Goal: Transaction & Acquisition: Purchase product/service

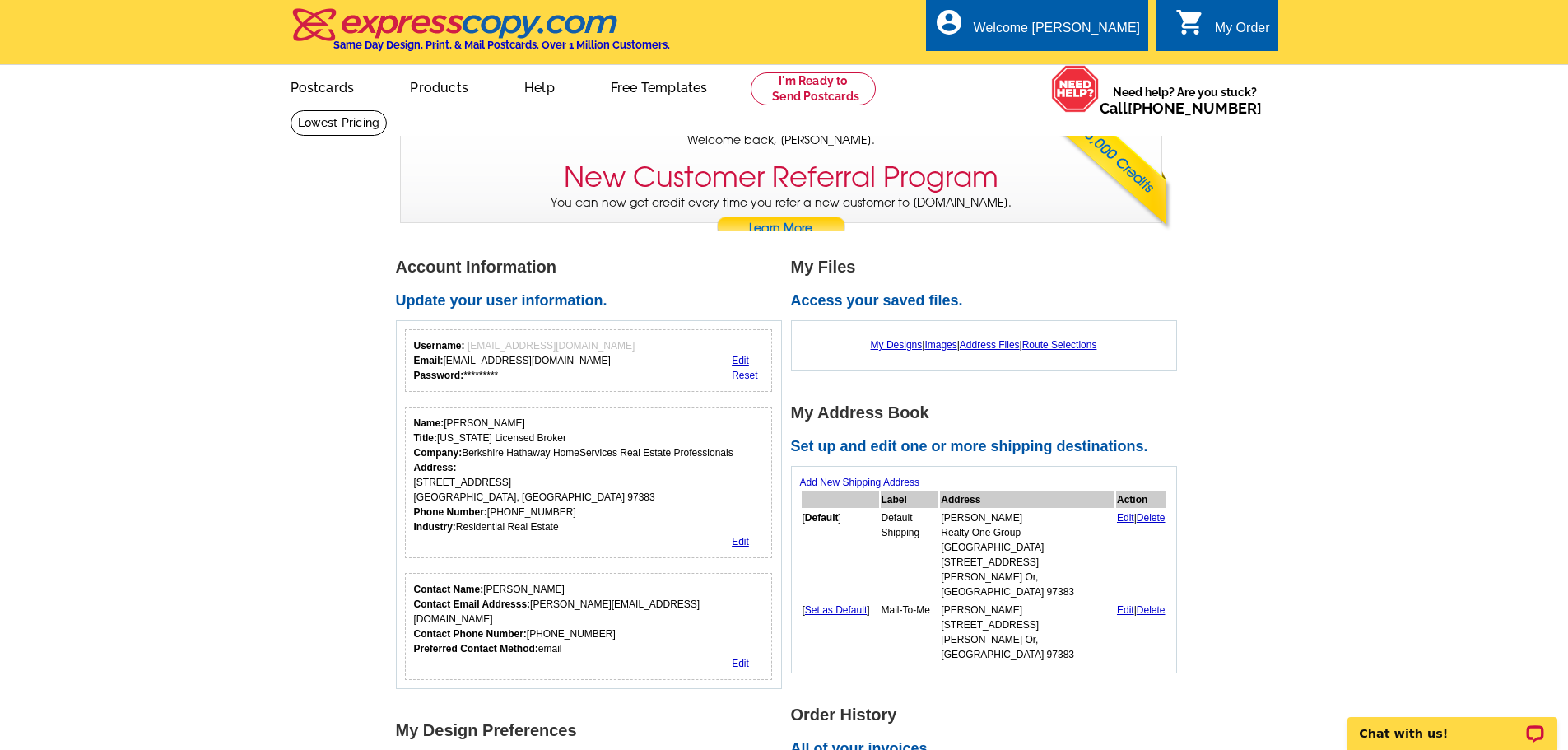
click at [881, 336] on div "My Designs | Images | Address Files | Route Selections" at bounding box center [983, 345] width 368 height 31
click at [871, 348] on link "My Designs" at bounding box center [897, 345] width 52 height 11
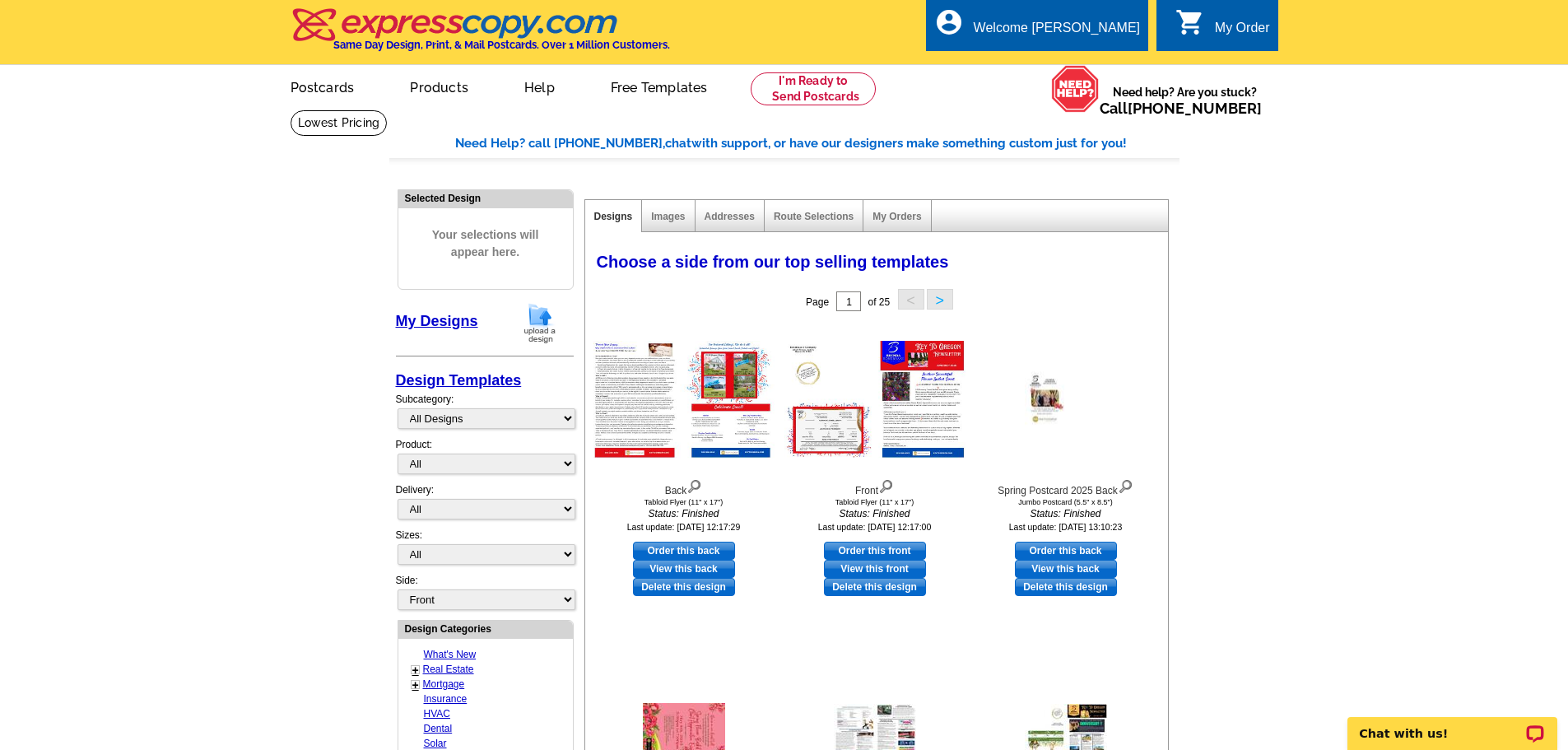
drag, startPoint x: 1320, startPoint y: 498, endPoint x: 1331, endPoint y: 492, distance: 12.5
click at [1320, 498] on main "Need Help? call 800-260-5887, chat with support, or have our designers make som…" at bounding box center [784, 694] width 1568 height 1171
click at [703, 573] on link "View this back" at bounding box center [684, 568] width 102 height 18
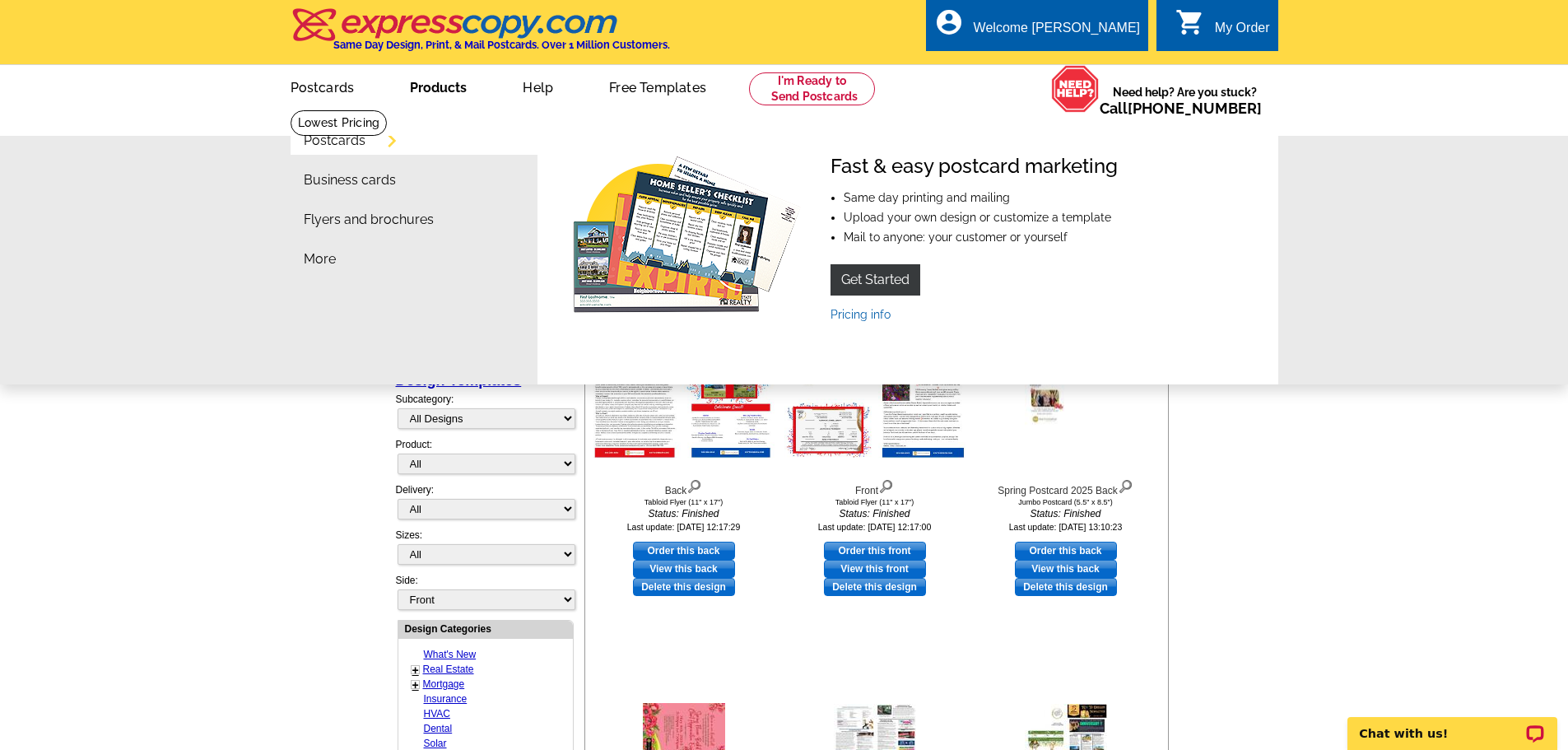
click at [454, 92] on link "Products" at bounding box center [438, 86] width 109 height 39
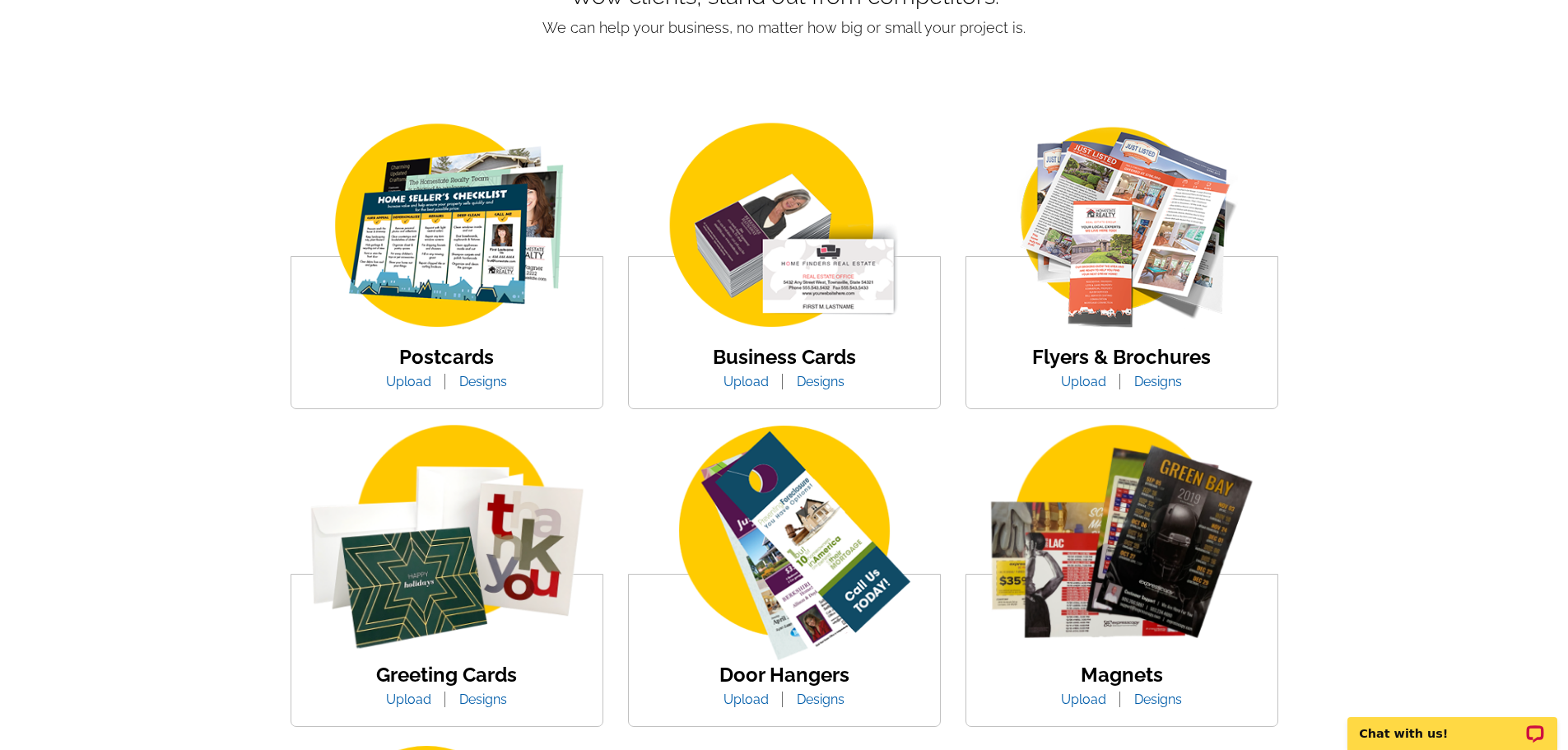
scroll to position [165, 0]
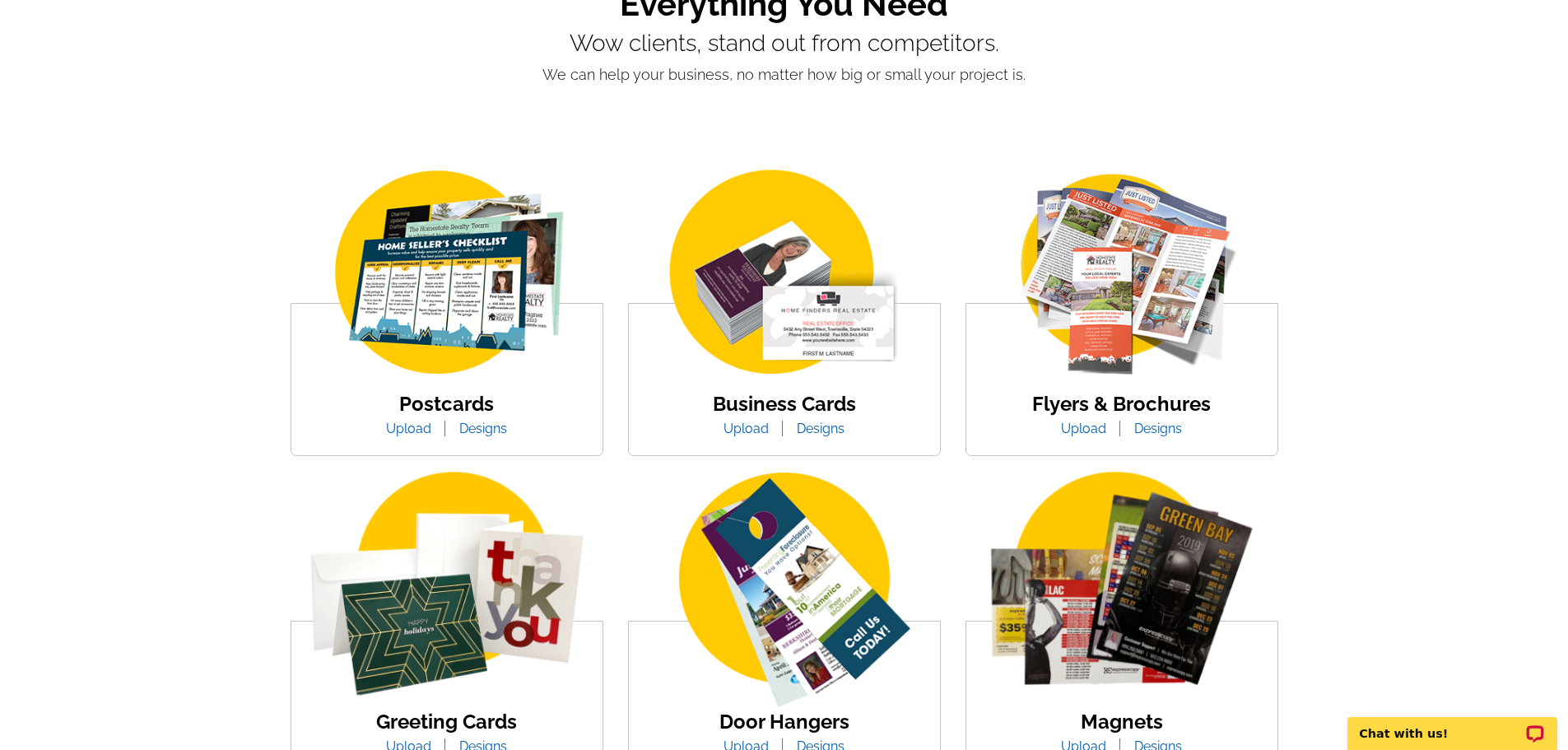
click at [1157, 352] on img at bounding box center [1121, 274] width 280 height 217
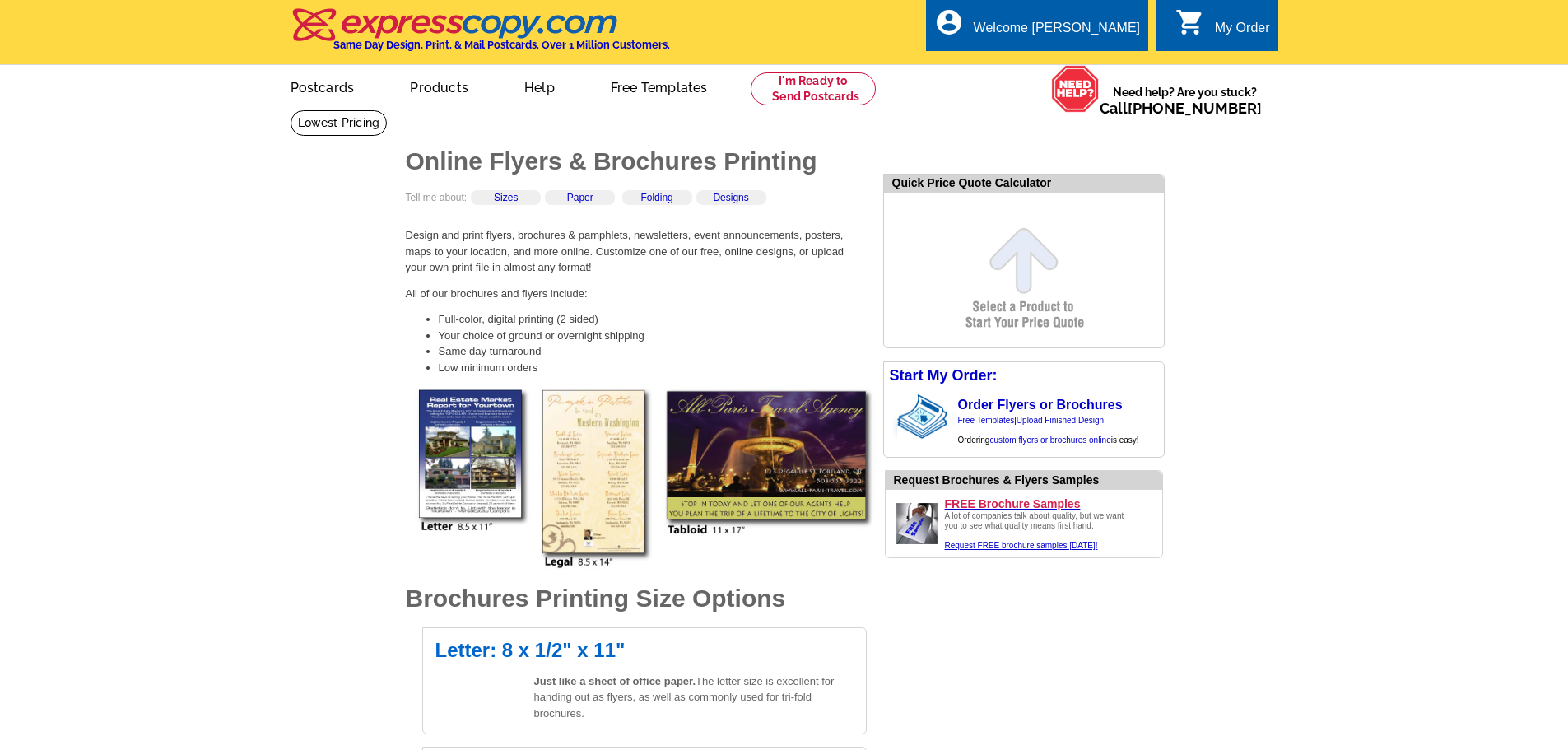
click at [1086, 431] on div "Order Flyers or Brochures Free Templates | Upload Finished Design Ordering cust…" at bounding box center [1057, 421] width 198 height 48
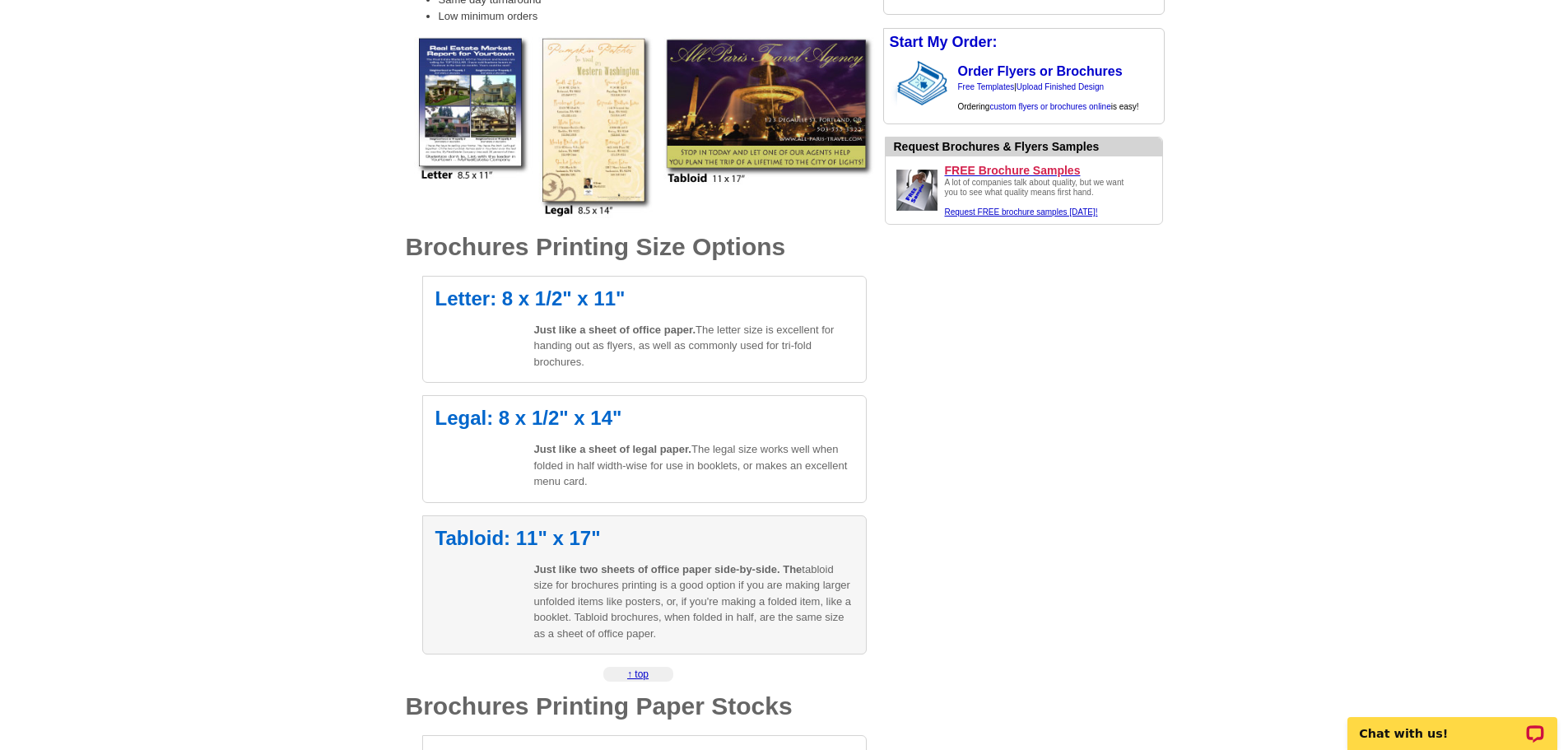
scroll to position [494, 0]
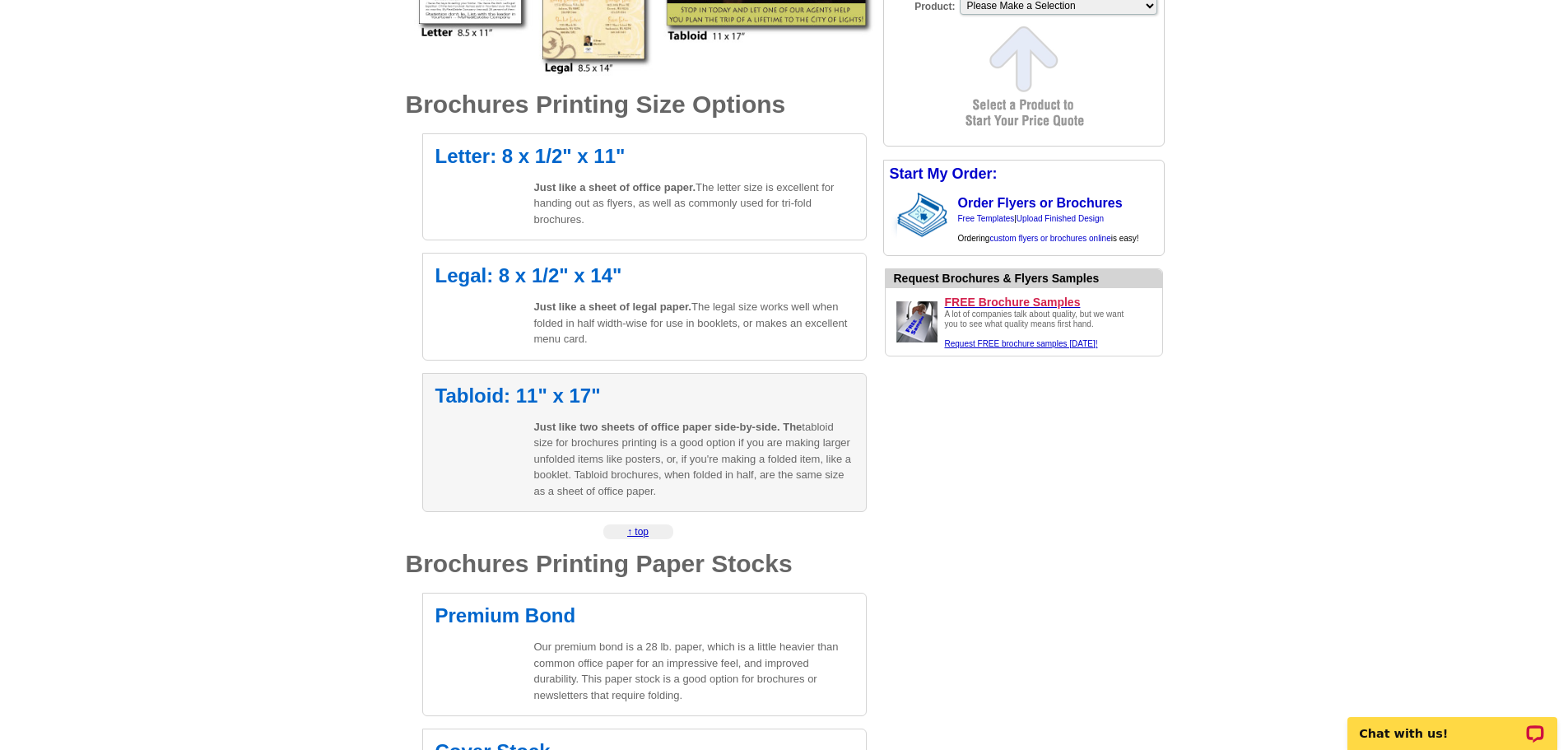
click at [531, 403] on h2 "Tabloid: 11" x 17"" at bounding box center [644, 396] width 418 height 20
select select "8"
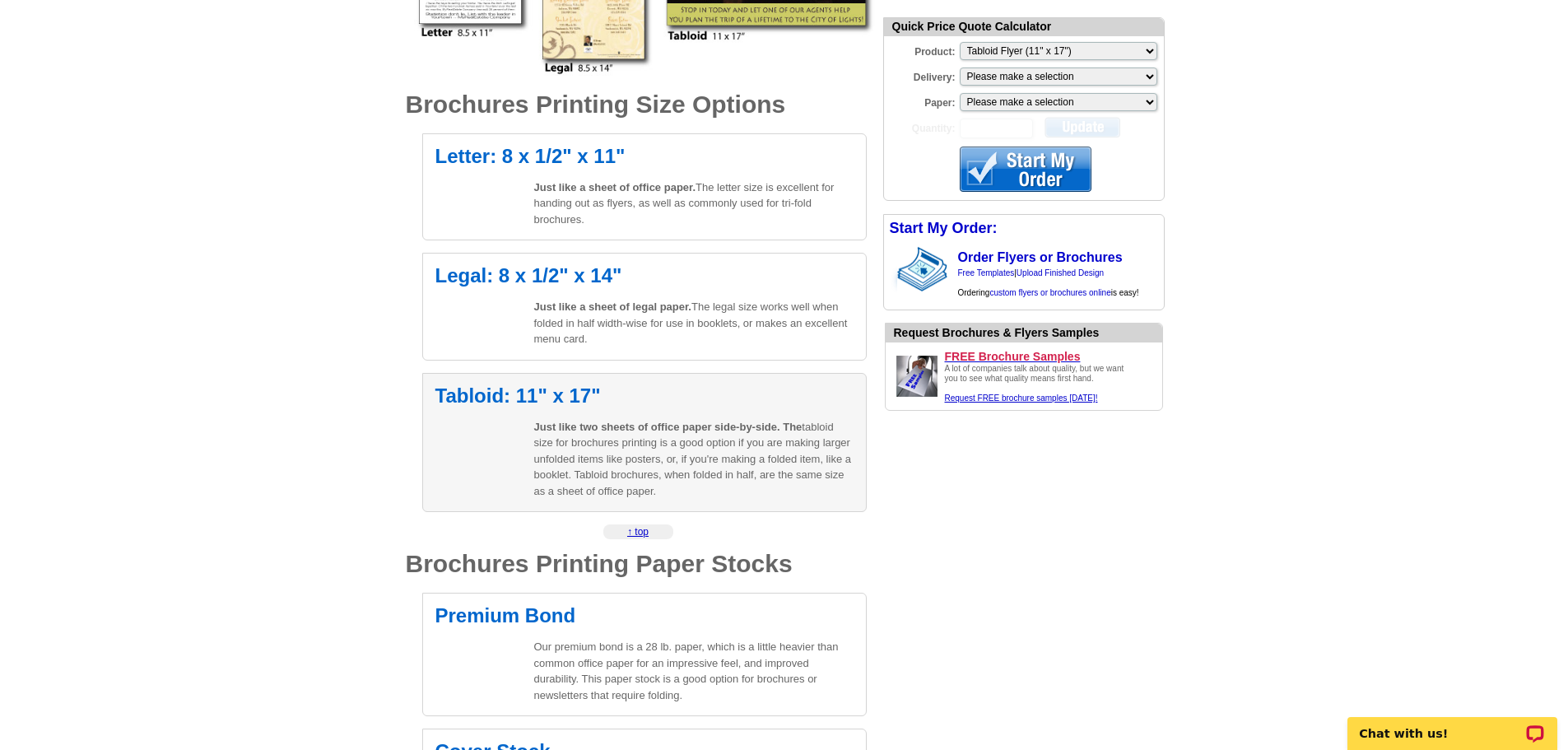
click at [635, 449] on p "Just like two sheets of office paper side-by-side. The tabloid size for brochur…" at bounding box center [693, 460] width 319 height 81
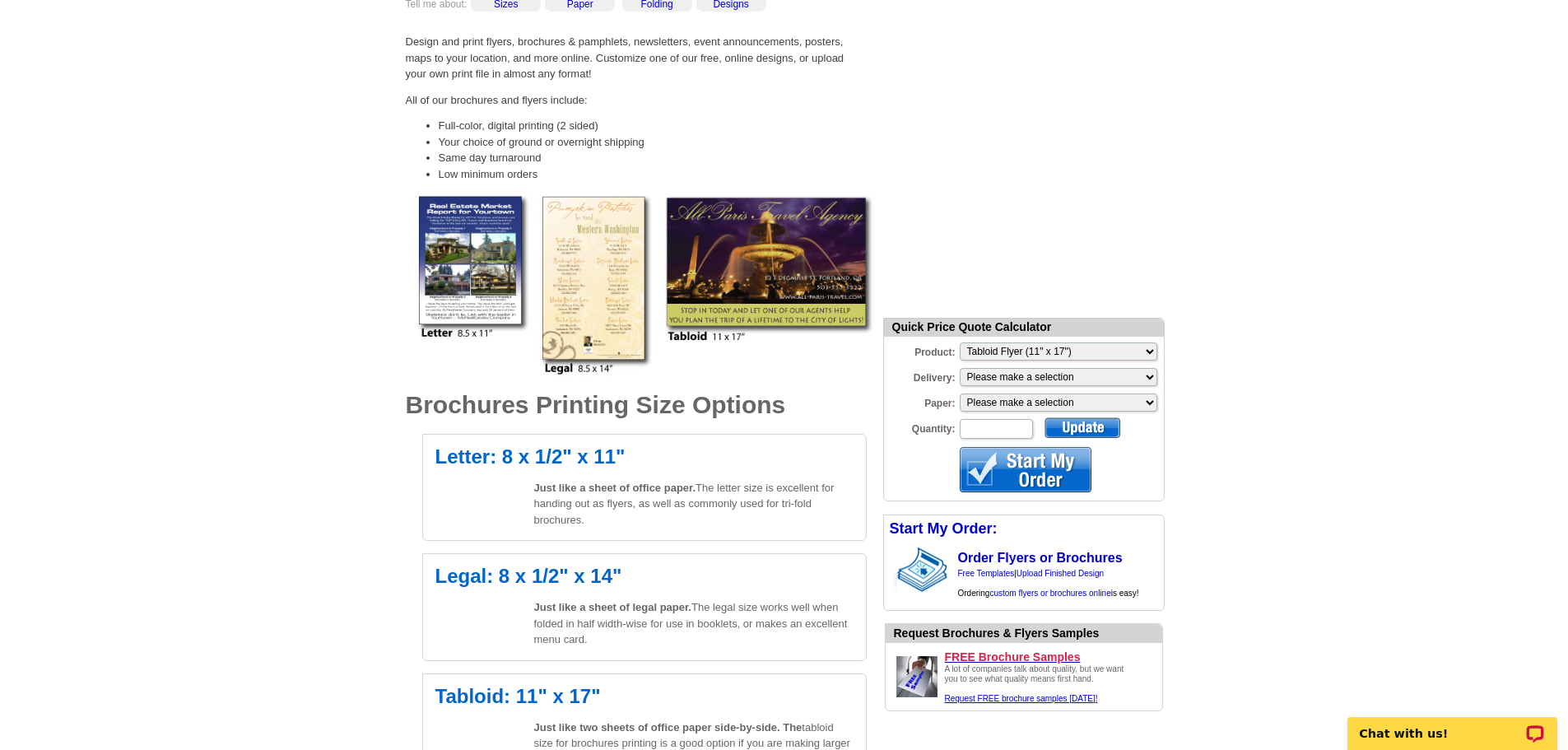
scroll to position [165, 0]
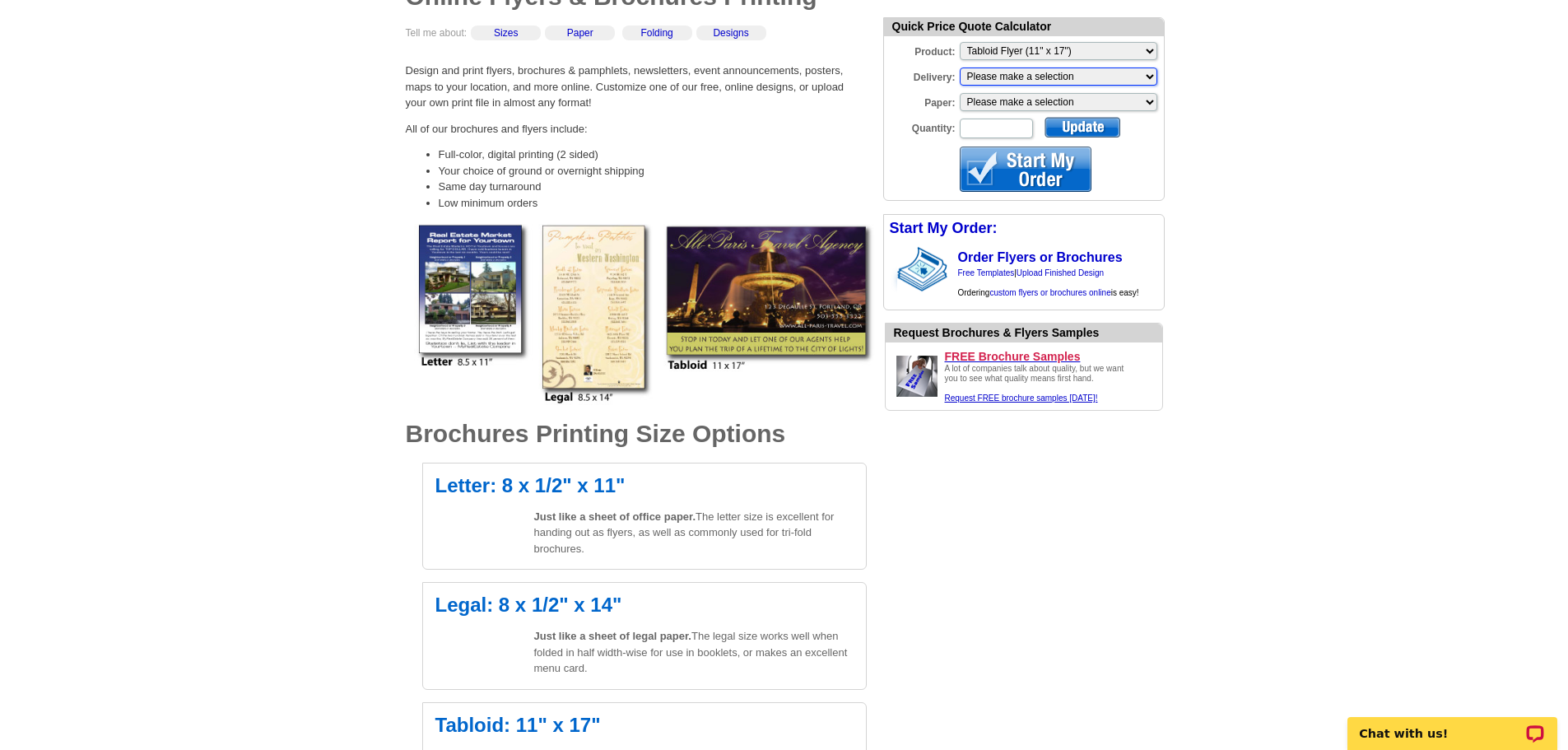
click at [1150, 80] on select "Please make a selection Print + Address+USPS First Class Print-Only+Shipped To …" at bounding box center [1059, 76] width 198 height 18
click at [1151, 102] on select "Please make a selection Regular Bond Paper Gloss Cover" at bounding box center [1059, 102] width 198 height 18
select select "10"
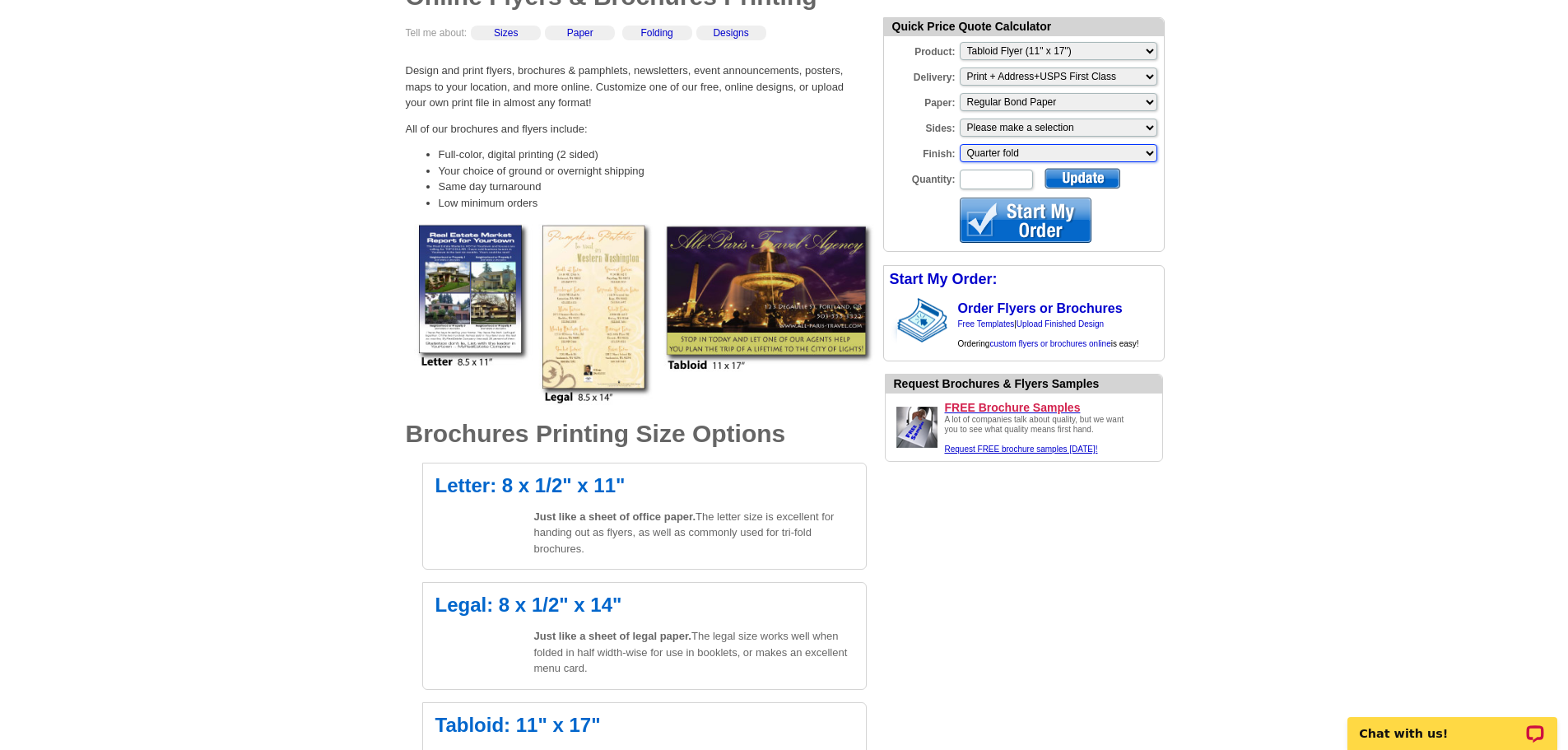
click at [1034, 155] on select "Please make a selection Quarter fold" at bounding box center [1059, 153] width 198 height 18
click at [1043, 131] on select "Please make a selection One sided, color Two sided, color + B/W Two sided, full…" at bounding box center [1059, 127] width 198 height 18
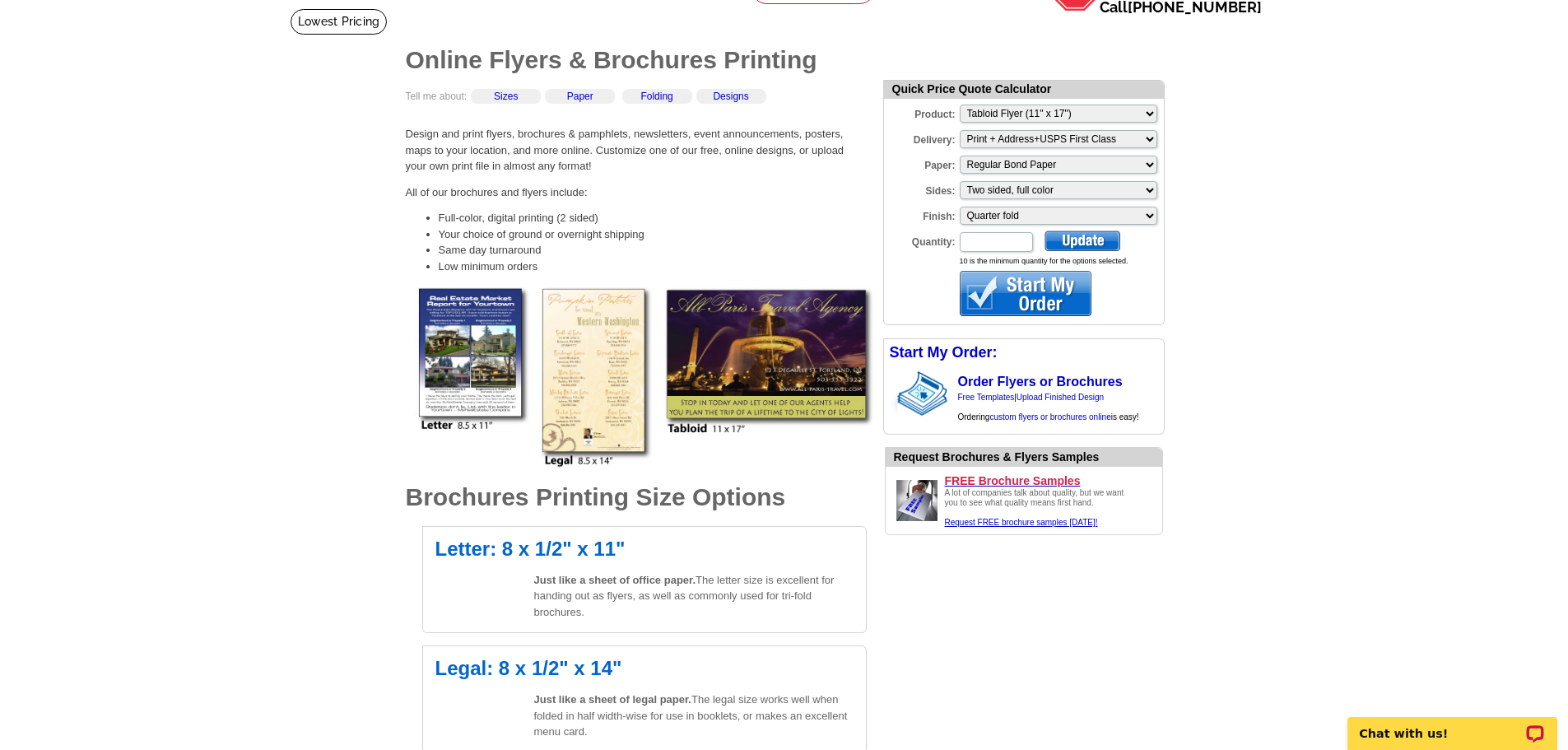
scroll to position [0, 0]
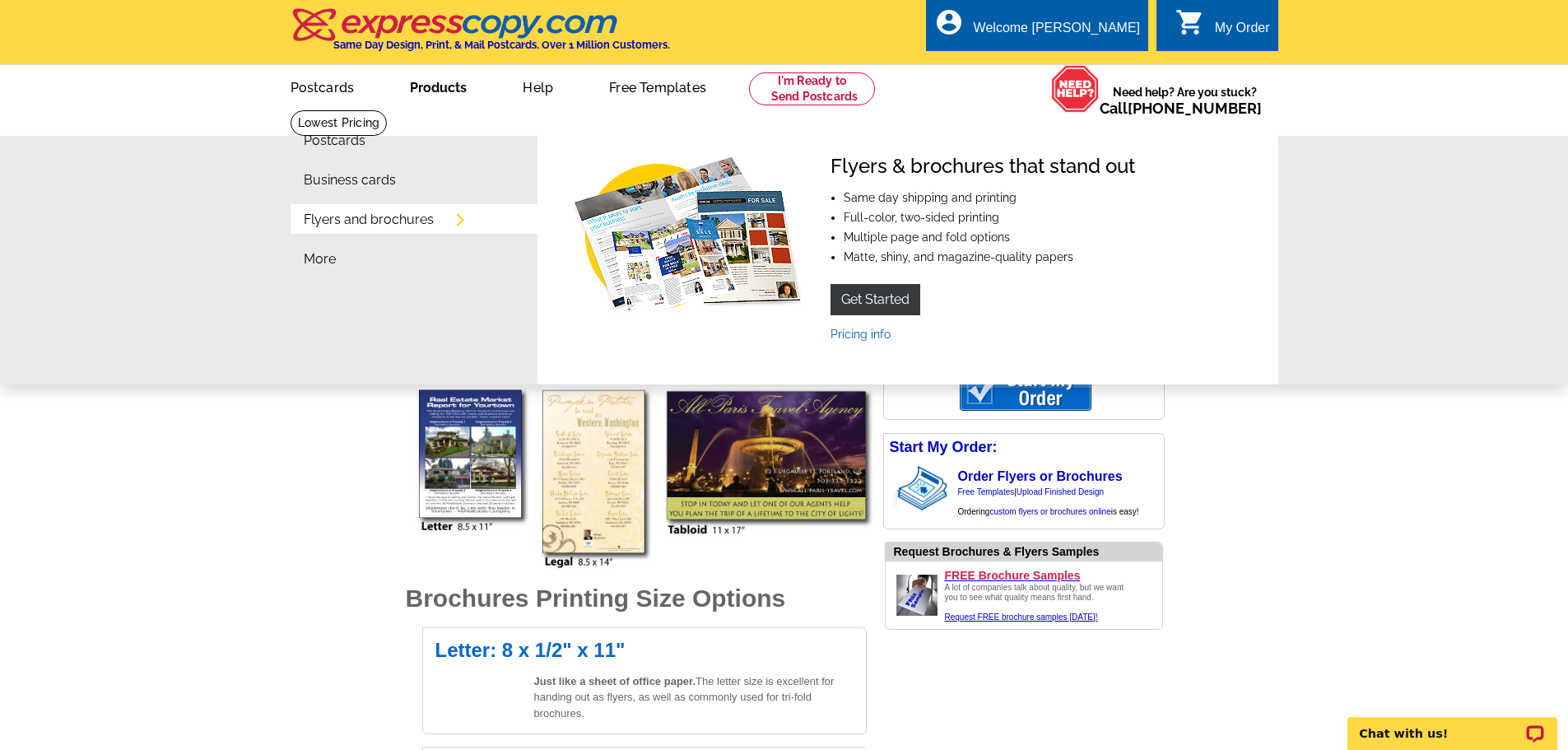
click at [350, 225] on link "Flyers and brochures" at bounding box center [368, 220] width 130 height 13
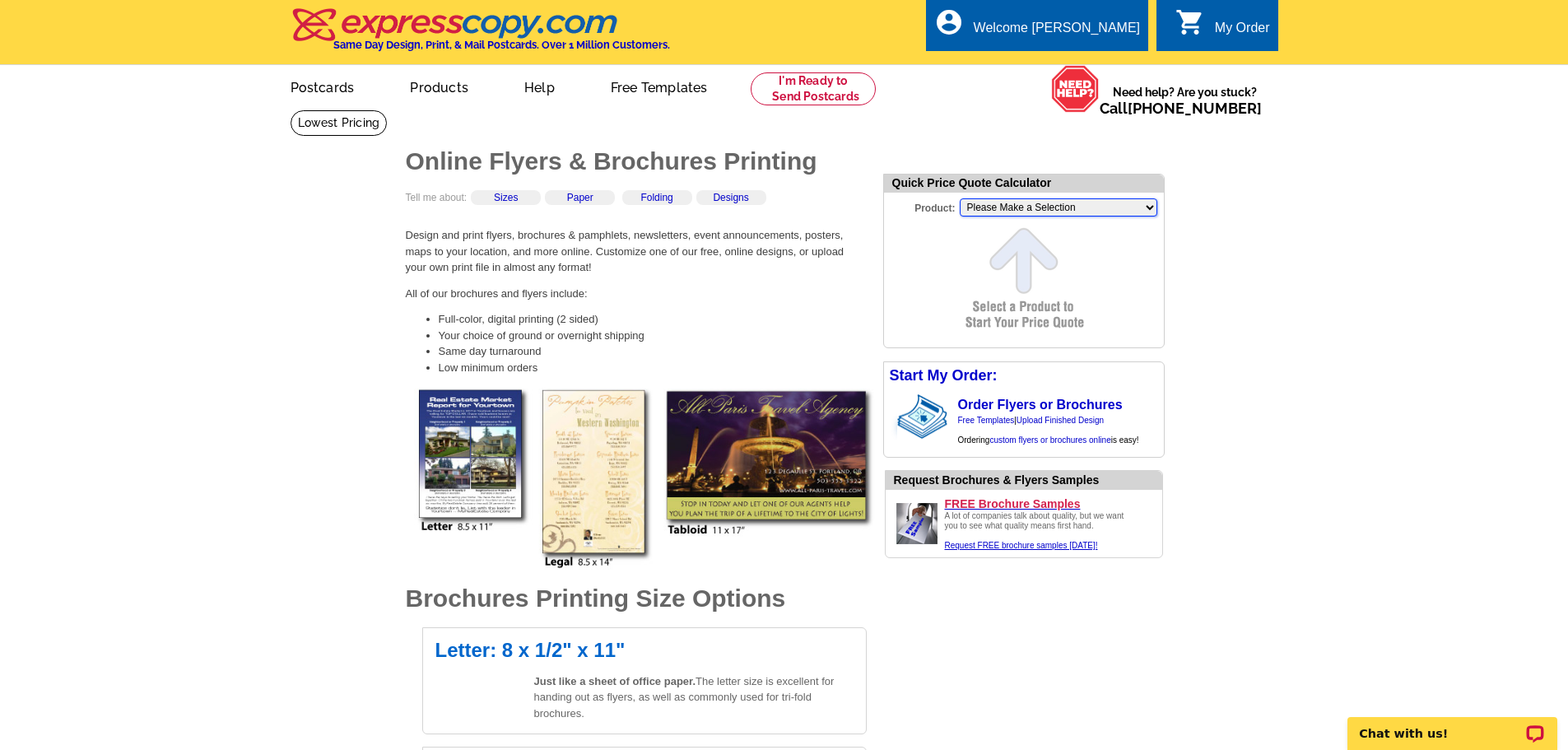
click at [1056, 207] on select "Please Make a Selection Jumbo Postcard (5.5" x 8.5") Regular Postcard (4.25" x …" at bounding box center [1059, 207] width 198 height 18
select select "8"
click at [960, 200] on select "Please Make a Selection Jumbo Postcard (5.5" x 8.5") Regular Postcard (4.25" x …" at bounding box center [1059, 207] width 198 height 18
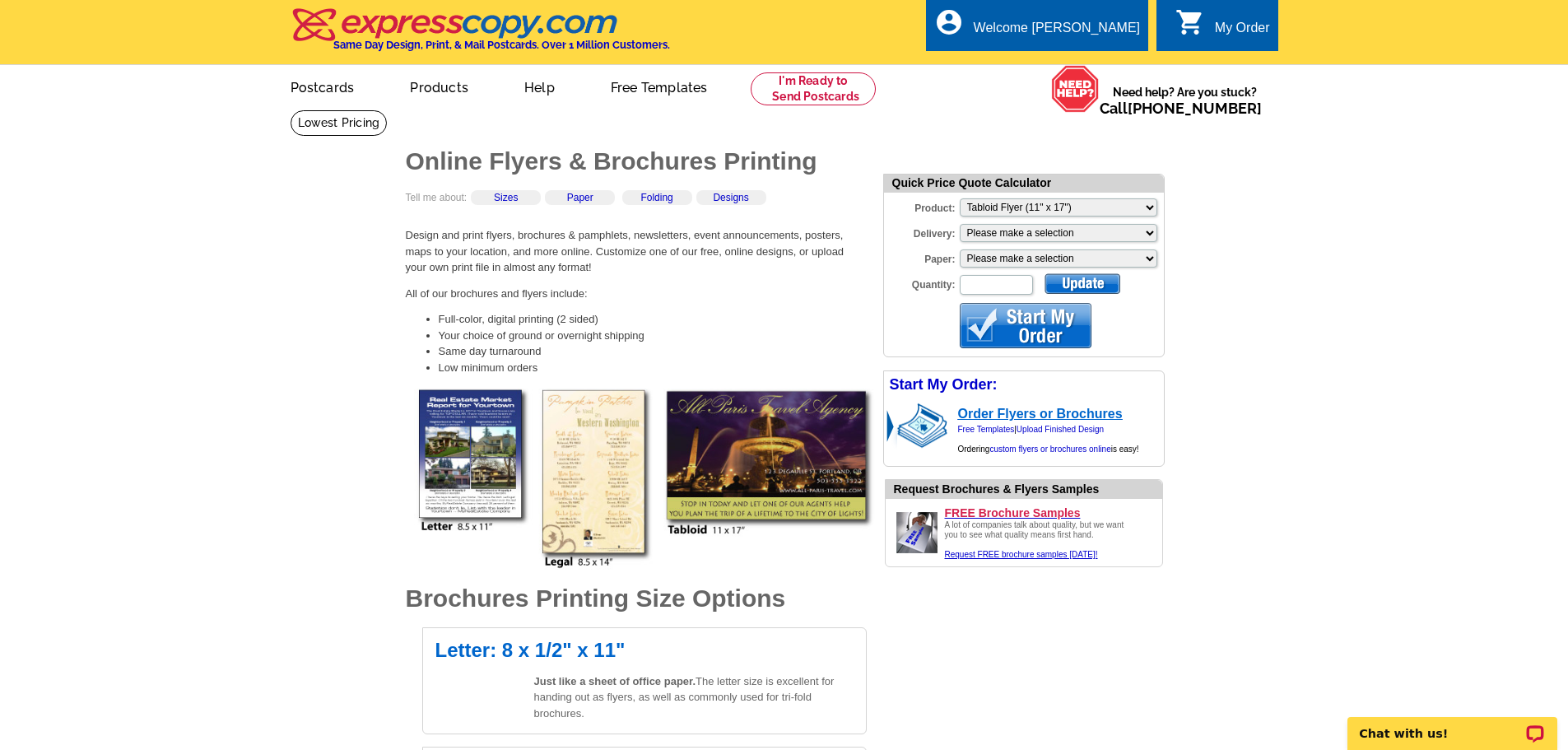
click at [1106, 411] on link "Order Flyers or Brochures" at bounding box center [1040, 414] width 165 height 14
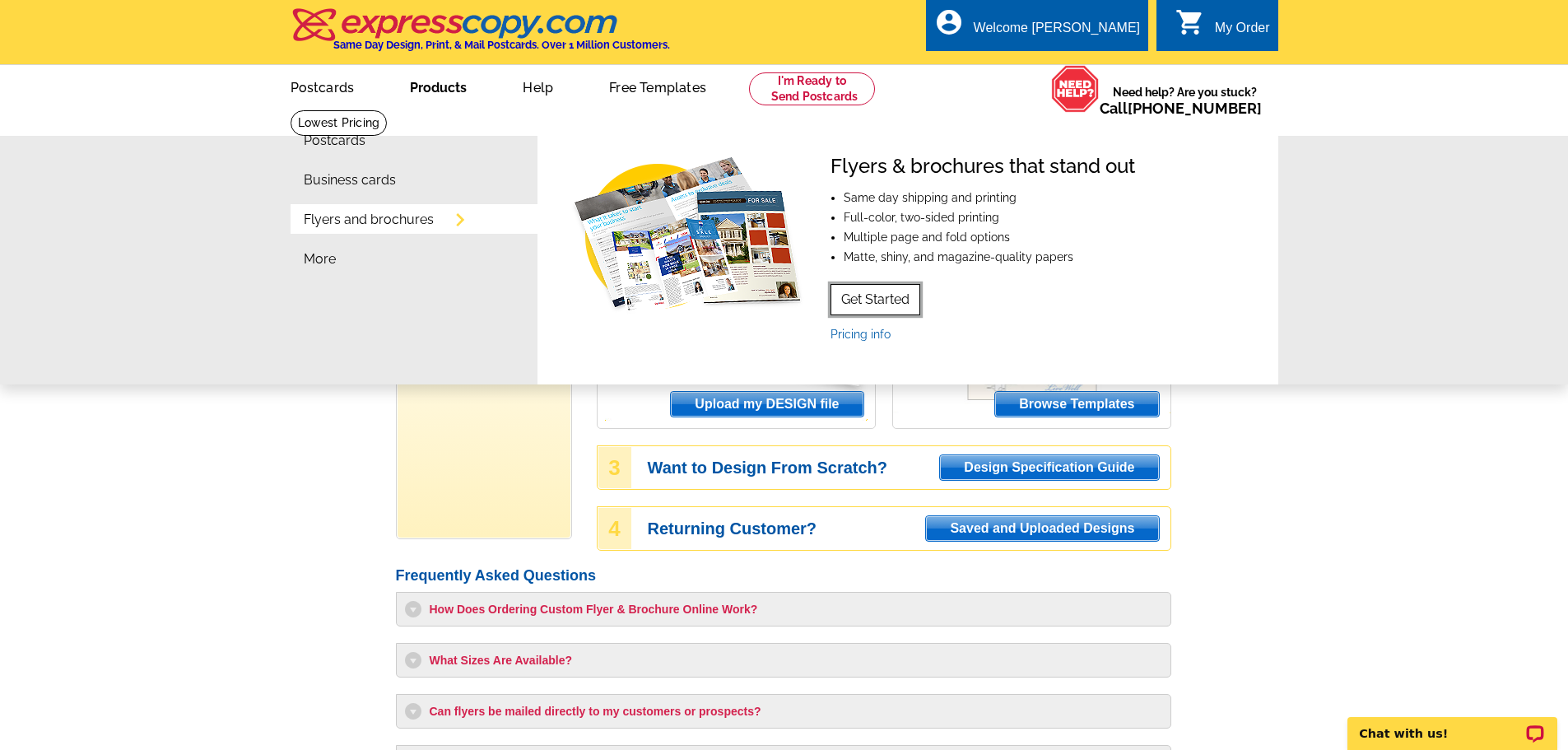
click at [882, 298] on link "Get Started" at bounding box center [875, 299] width 89 height 31
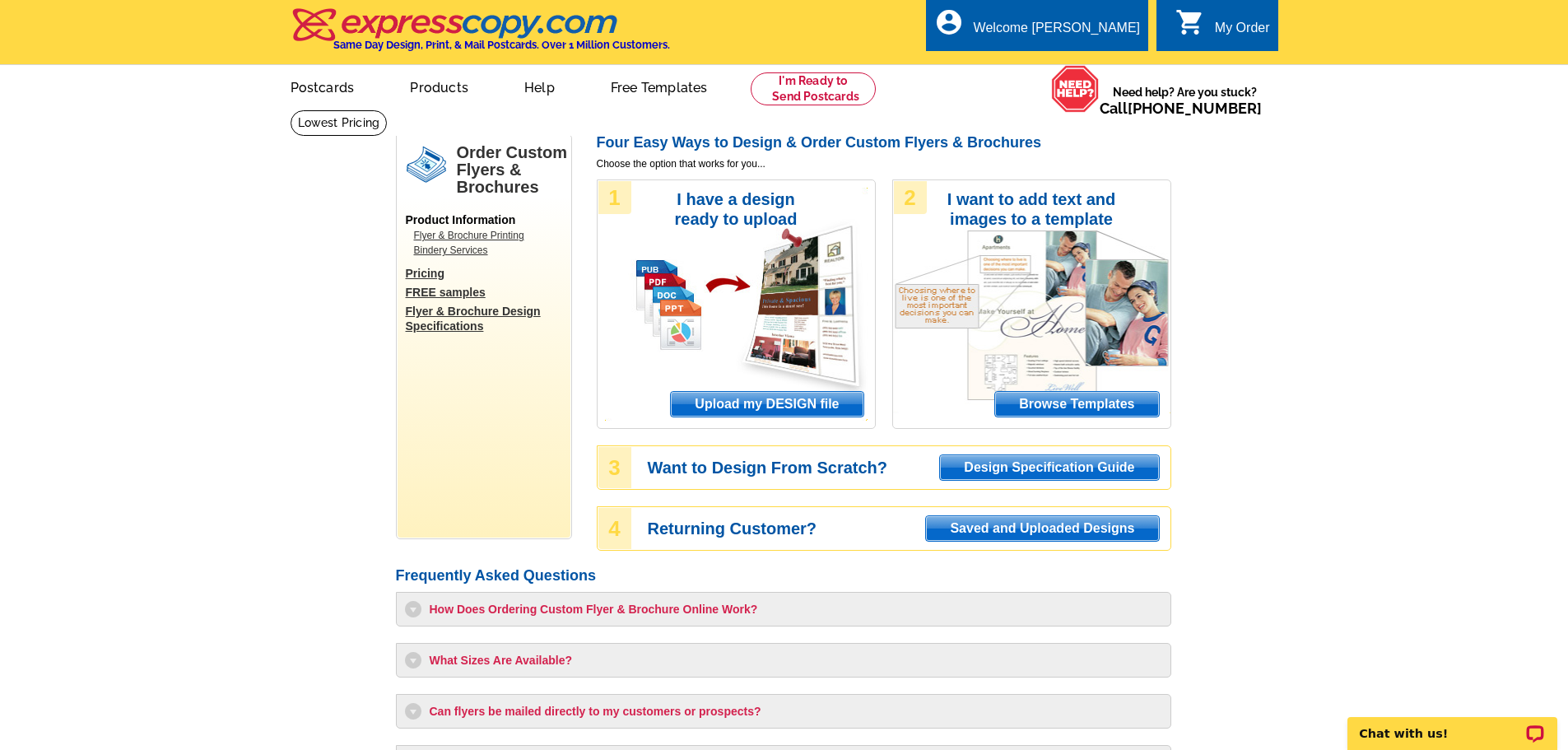
click at [760, 405] on span "Upload my DESIGN file" at bounding box center [767, 404] width 192 height 24
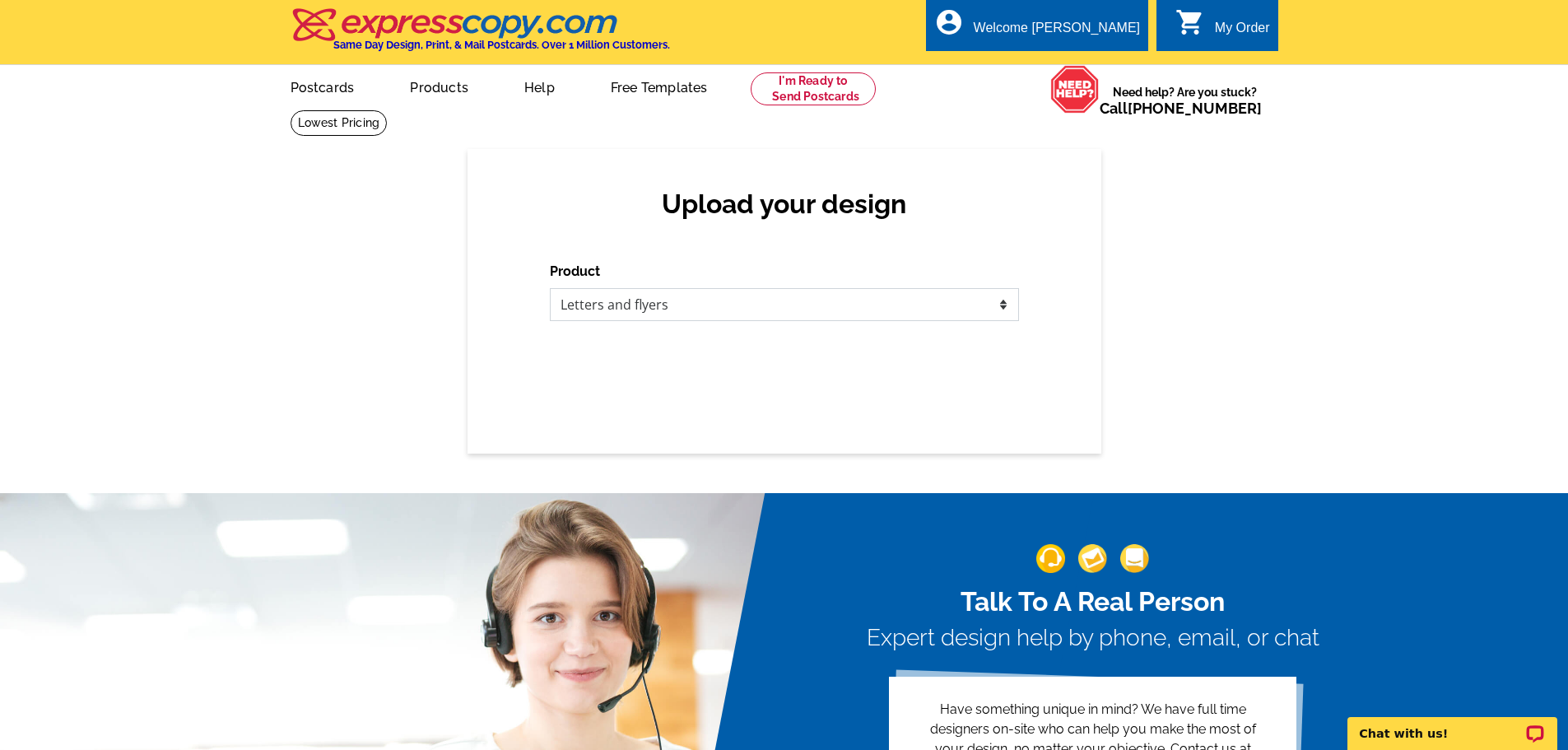
click at [805, 312] on select "Please select the type of file... Postcards Business Cards Letters and flyers G…" at bounding box center [784, 304] width 469 height 33
click at [550, 289] on select "Please select the type of file... Postcards Business Cards Letters and flyers G…" at bounding box center [784, 304] width 469 height 33
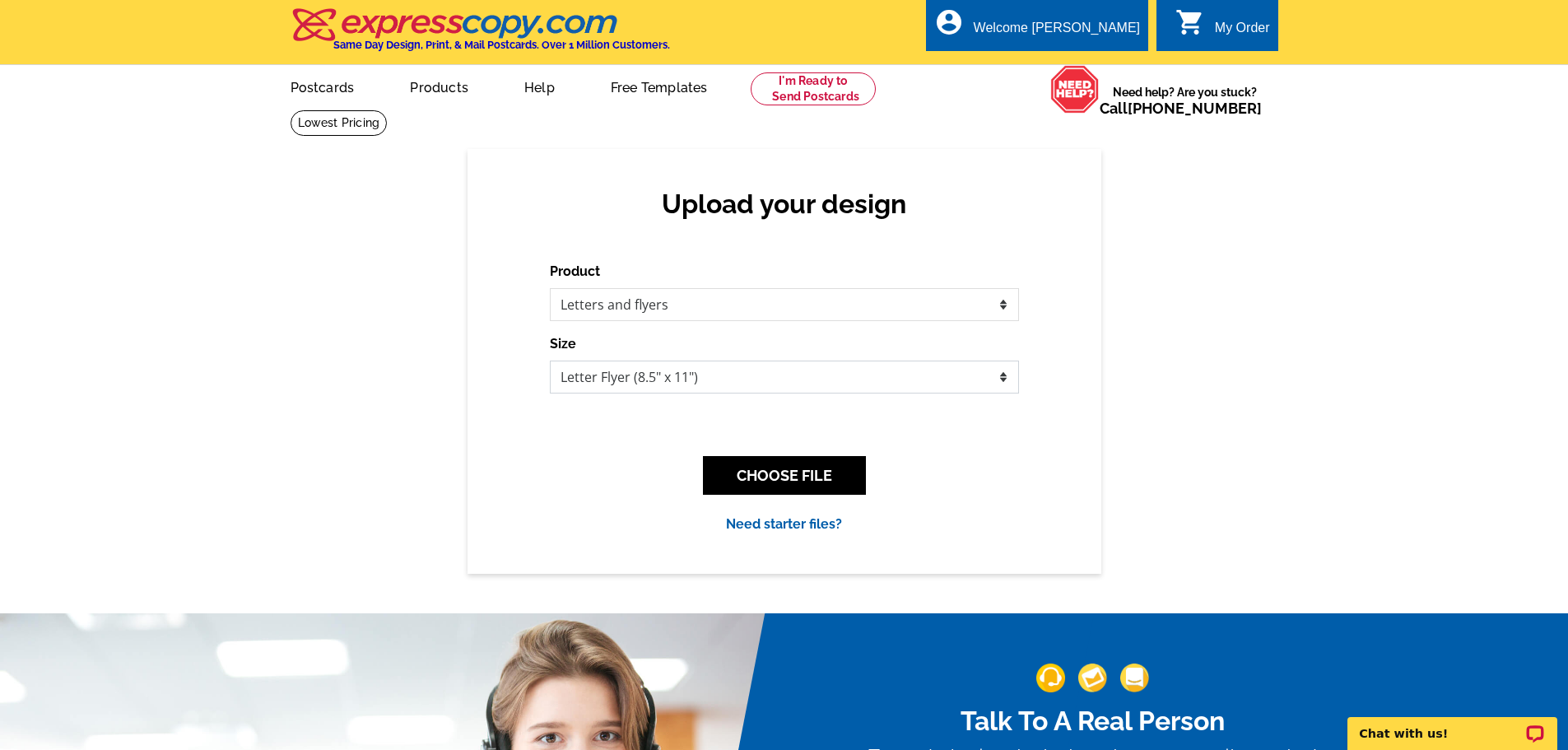
click at [697, 373] on select "Letter Flyer (8.5" x 11") Tabloid Flyer (11" x 17")" at bounding box center [784, 377] width 469 height 33
select select "8"
click at [550, 362] on select "Letter Flyer (8.5" x 11") Tabloid Flyer (11" x 17")" at bounding box center [784, 377] width 469 height 33
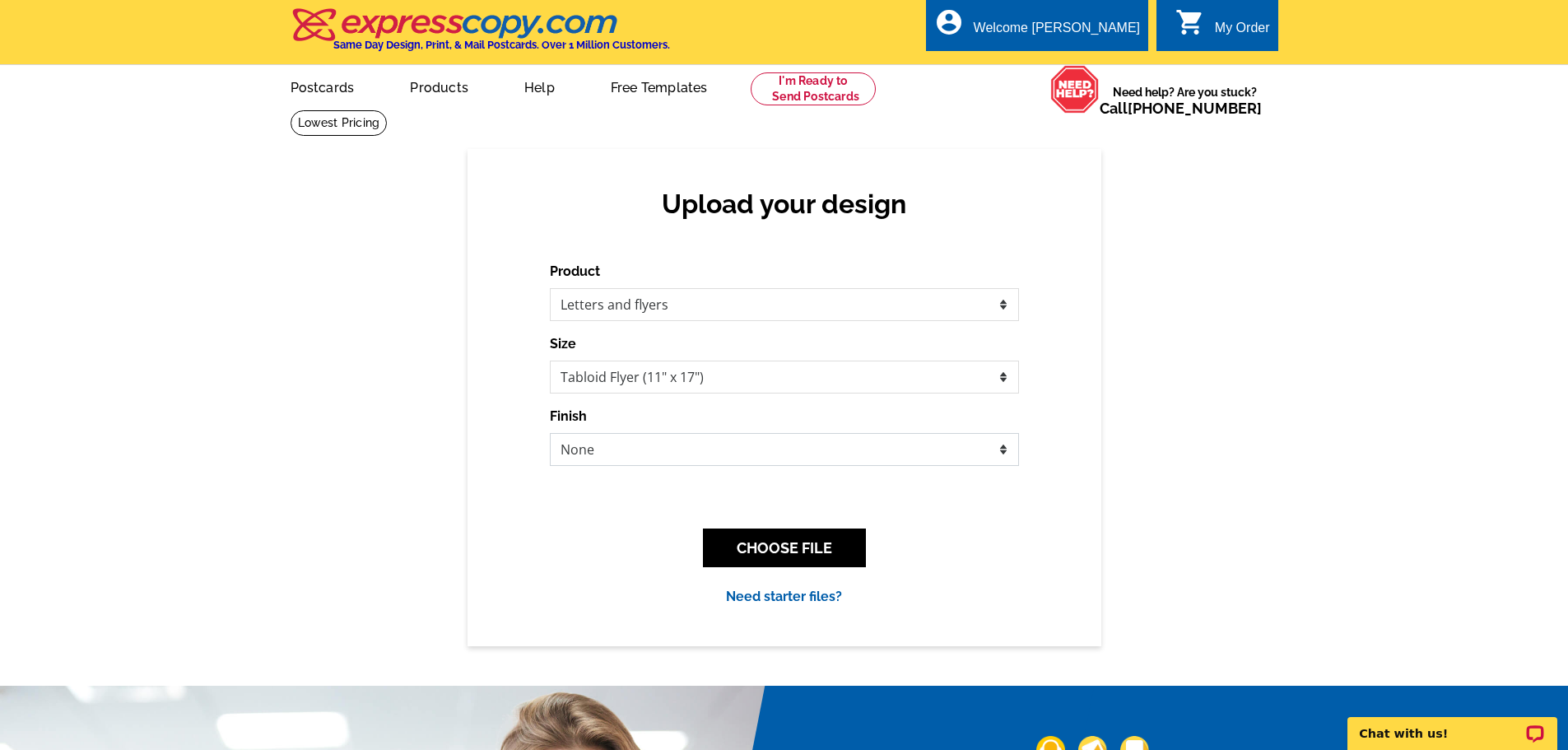
click at [742, 448] on select "None Bi-fold Mailer Quarter fold" at bounding box center [784, 449] width 469 height 33
select select "10"
click at [550, 434] on select "None Bi-fold Mailer Quarter fold" at bounding box center [784, 449] width 469 height 33
click at [431, 528] on div "Upload your design Product Please select the type of file... Postcards Business…" at bounding box center [784, 397] width 1568 height 497
click at [764, 552] on button "CHOOSE FILE" at bounding box center [784, 547] width 163 height 39
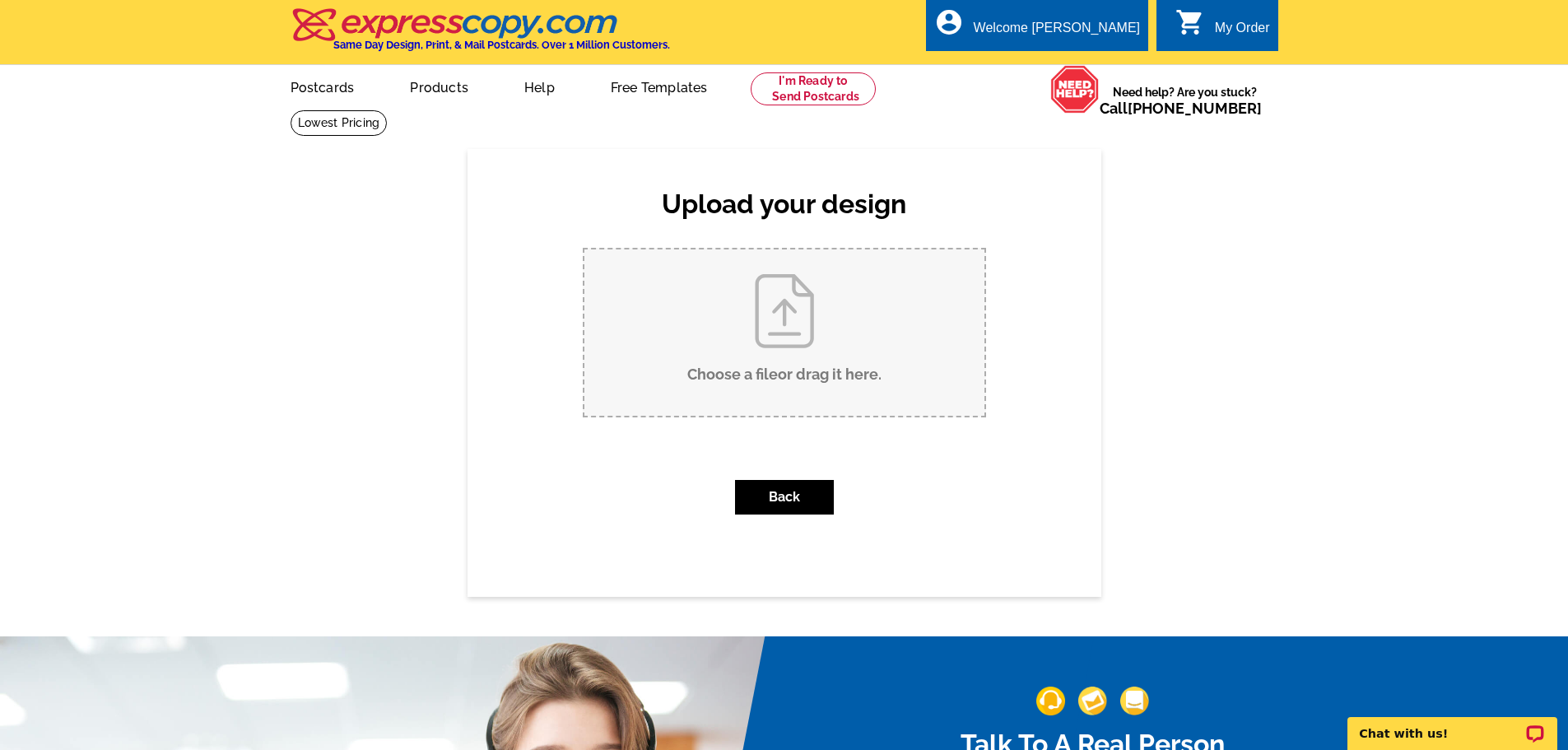
click at [782, 327] on input "Choose a file or drag it here ." at bounding box center [784, 333] width 400 height 167
type input "C:\fakepath\Front.pdf"
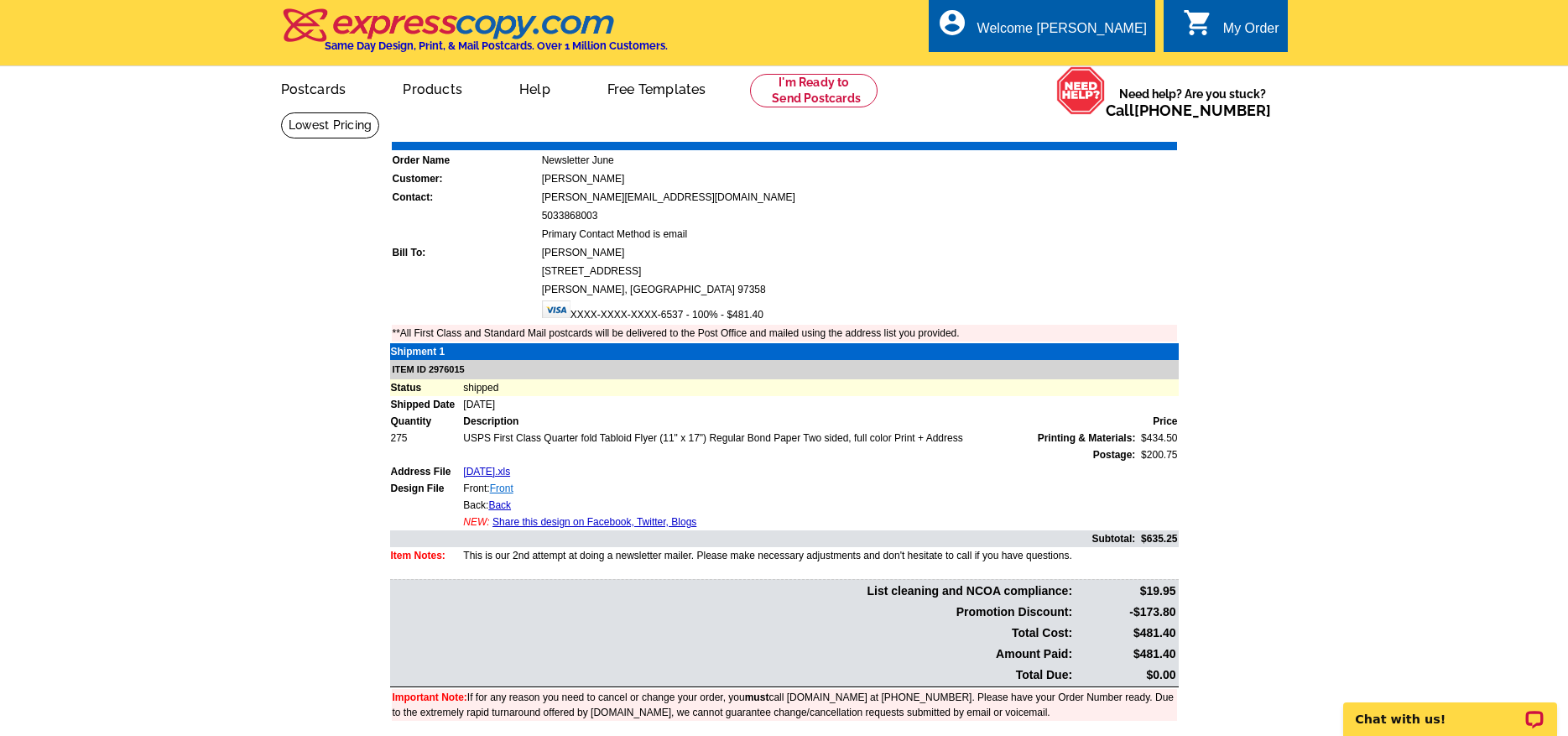
click at [508, 493] on link "Front" at bounding box center [501, 488] width 23 height 12
click at [504, 507] on link "Back" at bounding box center [500, 505] width 23 height 12
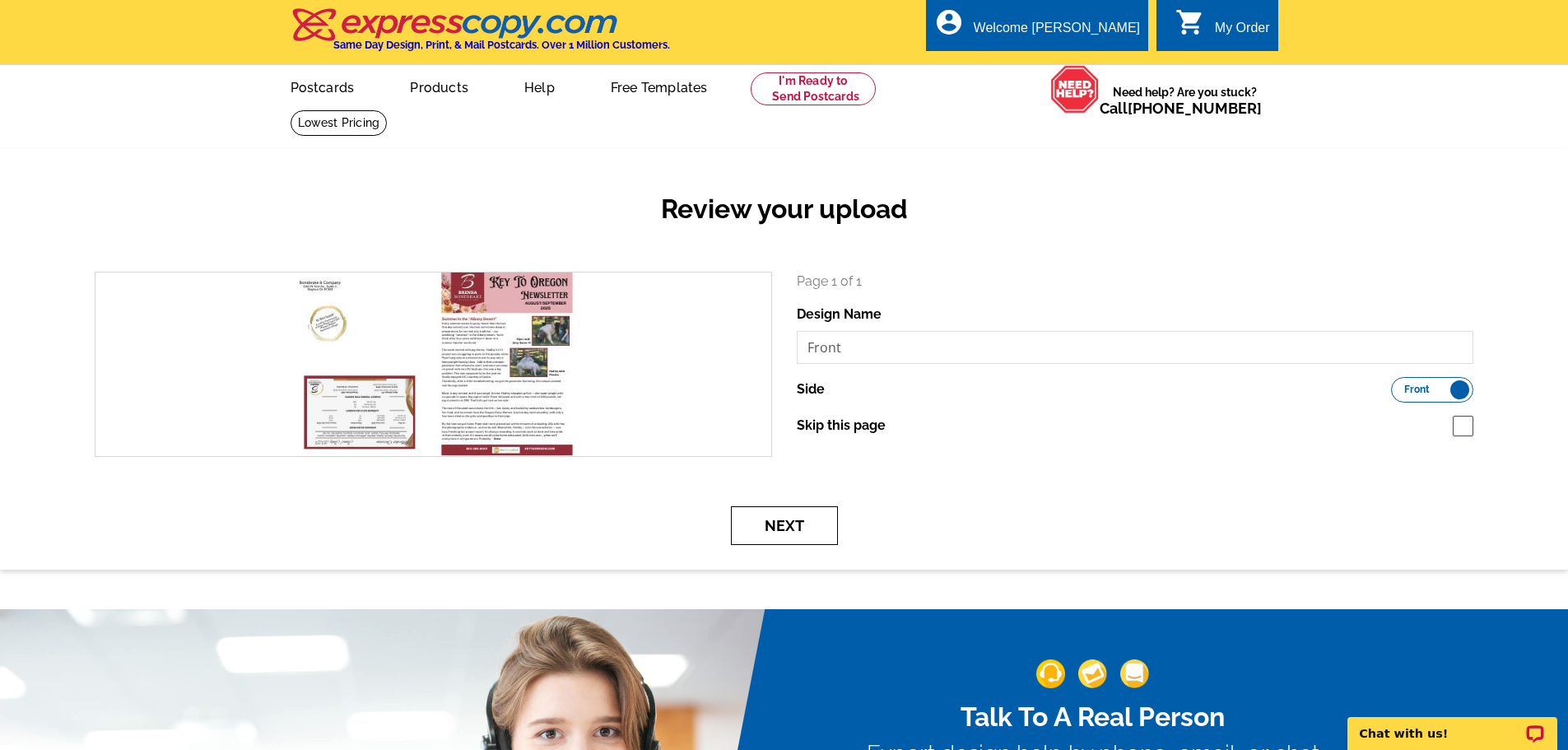
click at [765, 523] on button "Next" at bounding box center [784, 525] width 107 height 39
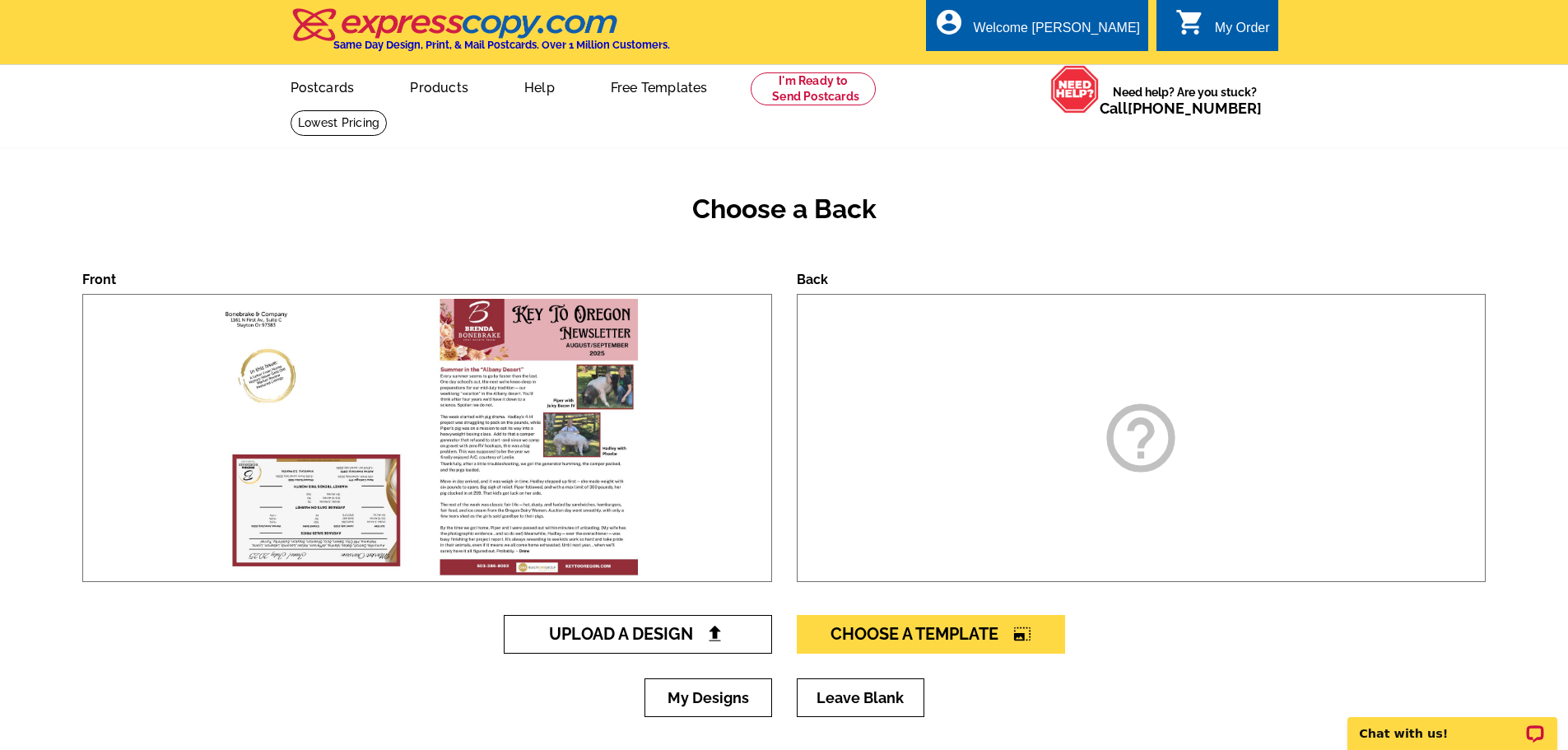
click at [655, 636] on span "Upload A Design" at bounding box center [638, 633] width 177 height 20
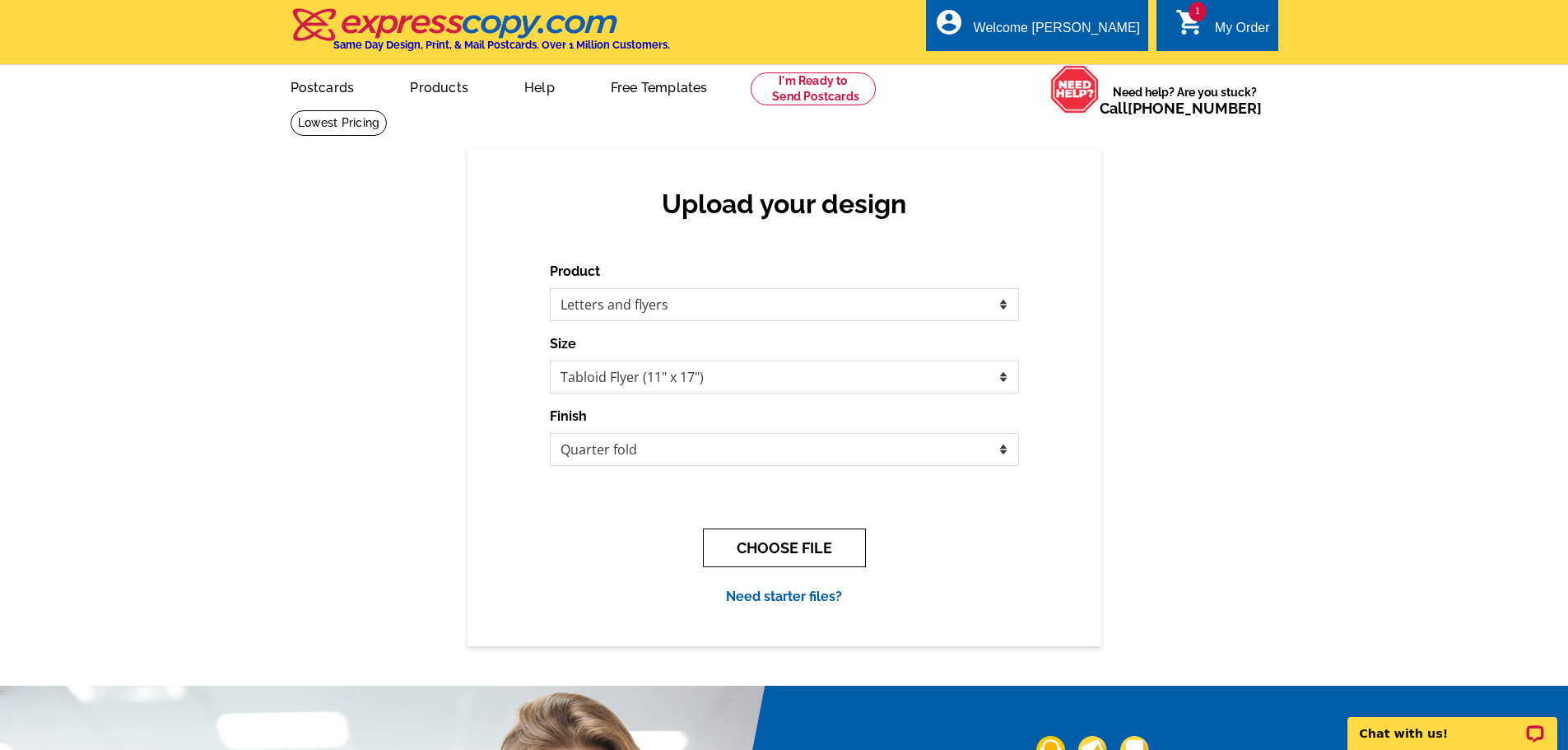
click at [806, 558] on button "CHOOSE FILE" at bounding box center [784, 547] width 163 height 39
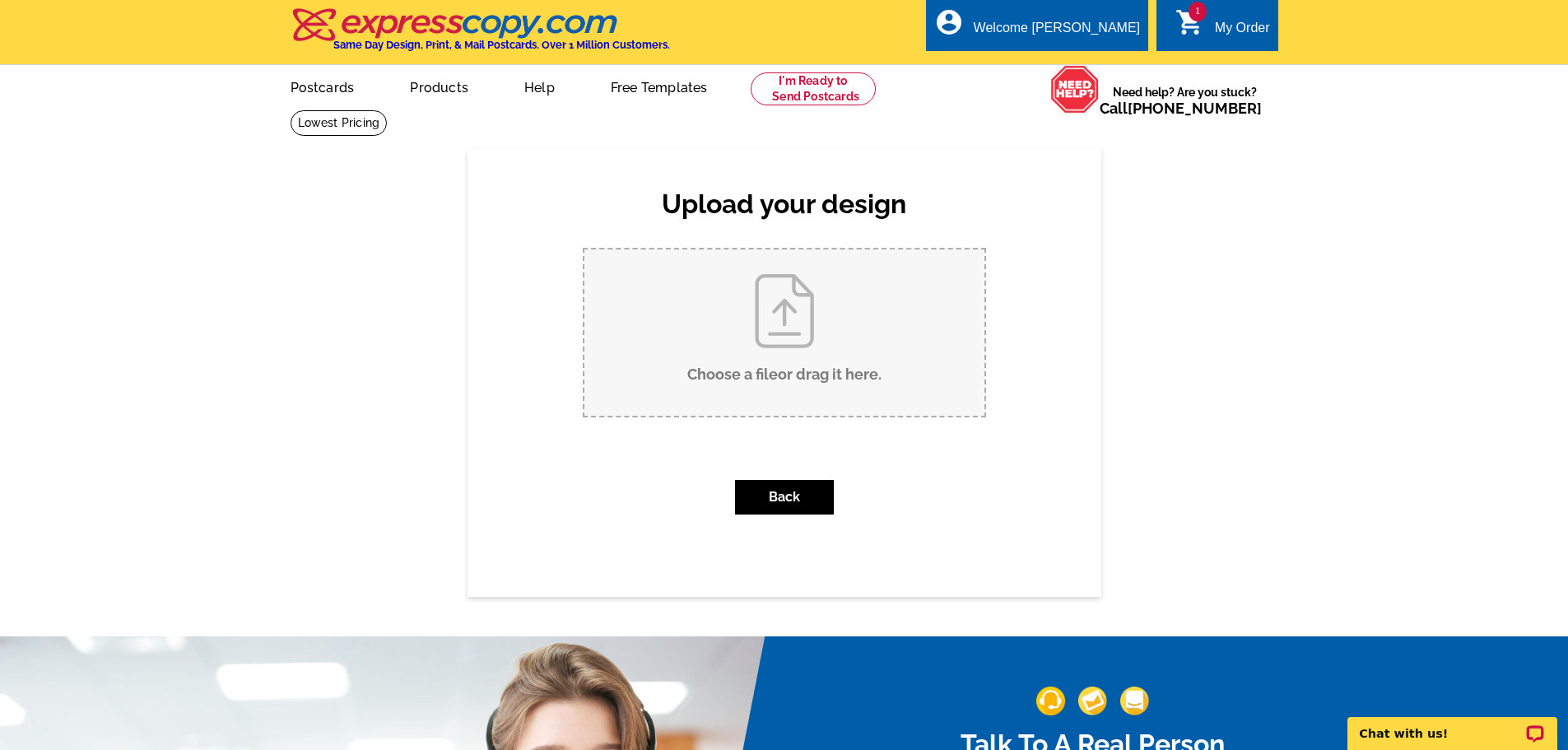
click at [793, 336] on input "Choose a file or drag it here ." at bounding box center [784, 333] width 400 height 167
type input "C:\fakepath\Back.pdf"
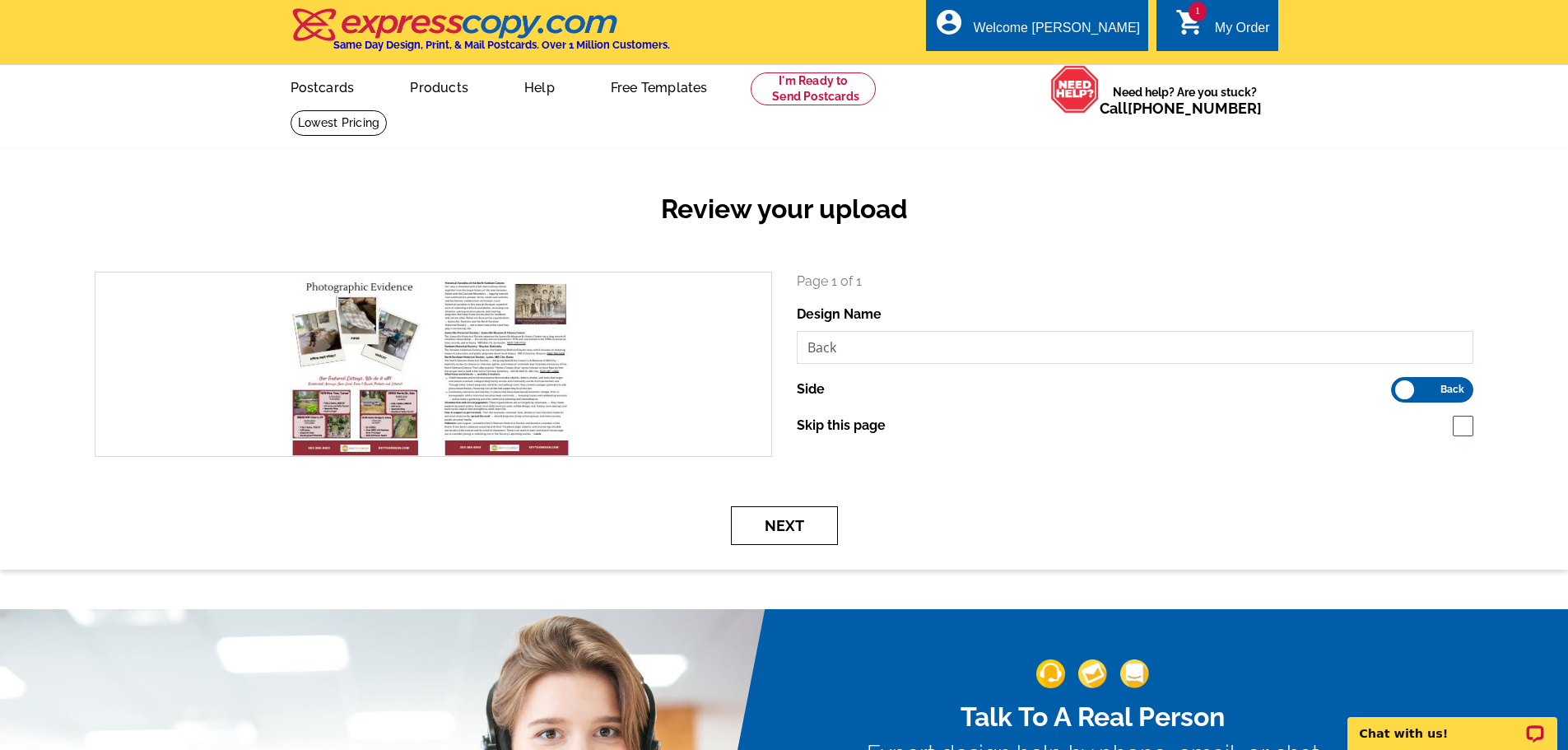
click at [798, 526] on button "Next" at bounding box center [784, 525] width 107 height 39
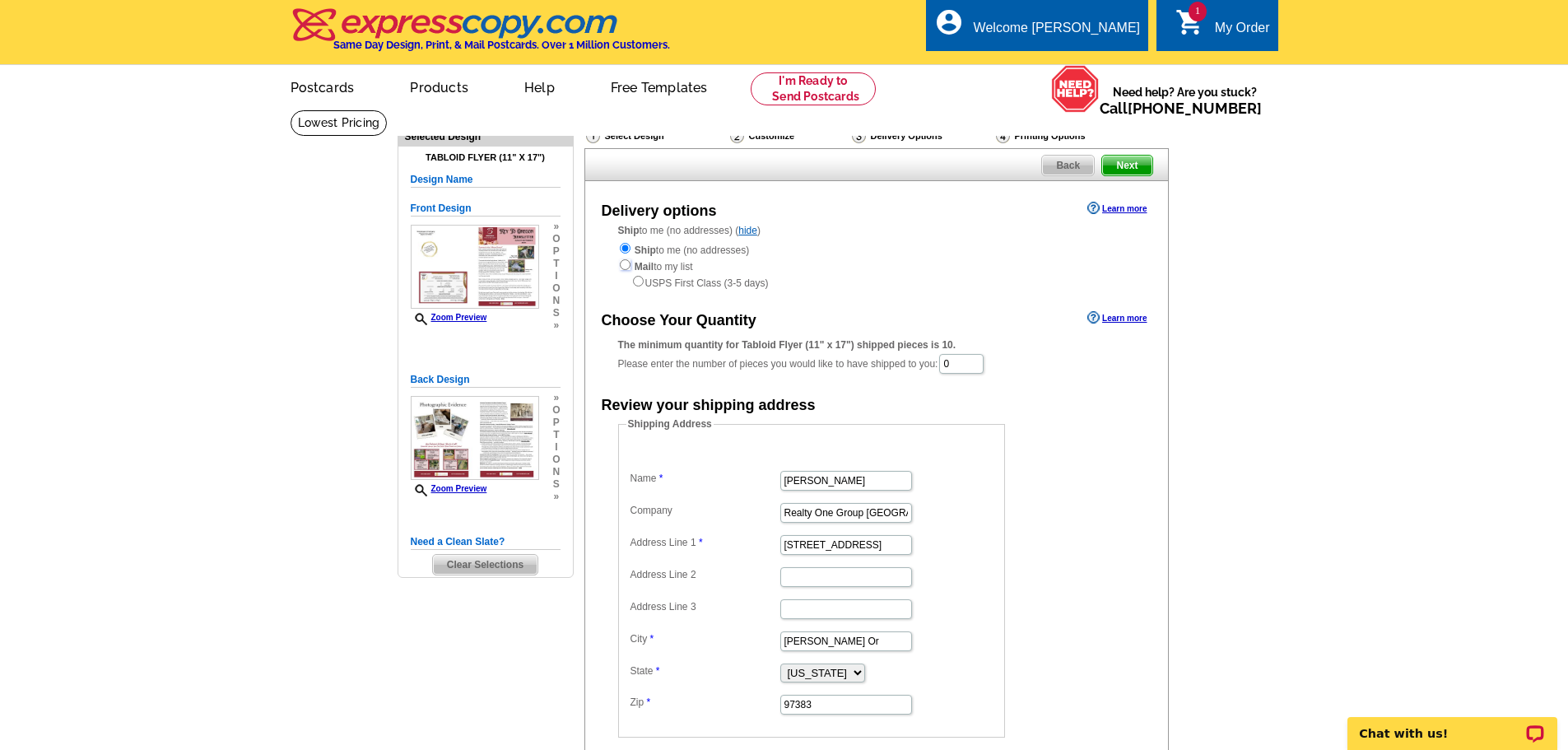
click at [622, 268] on input "radio" at bounding box center [624, 264] width 10 height 10
radio input "true"
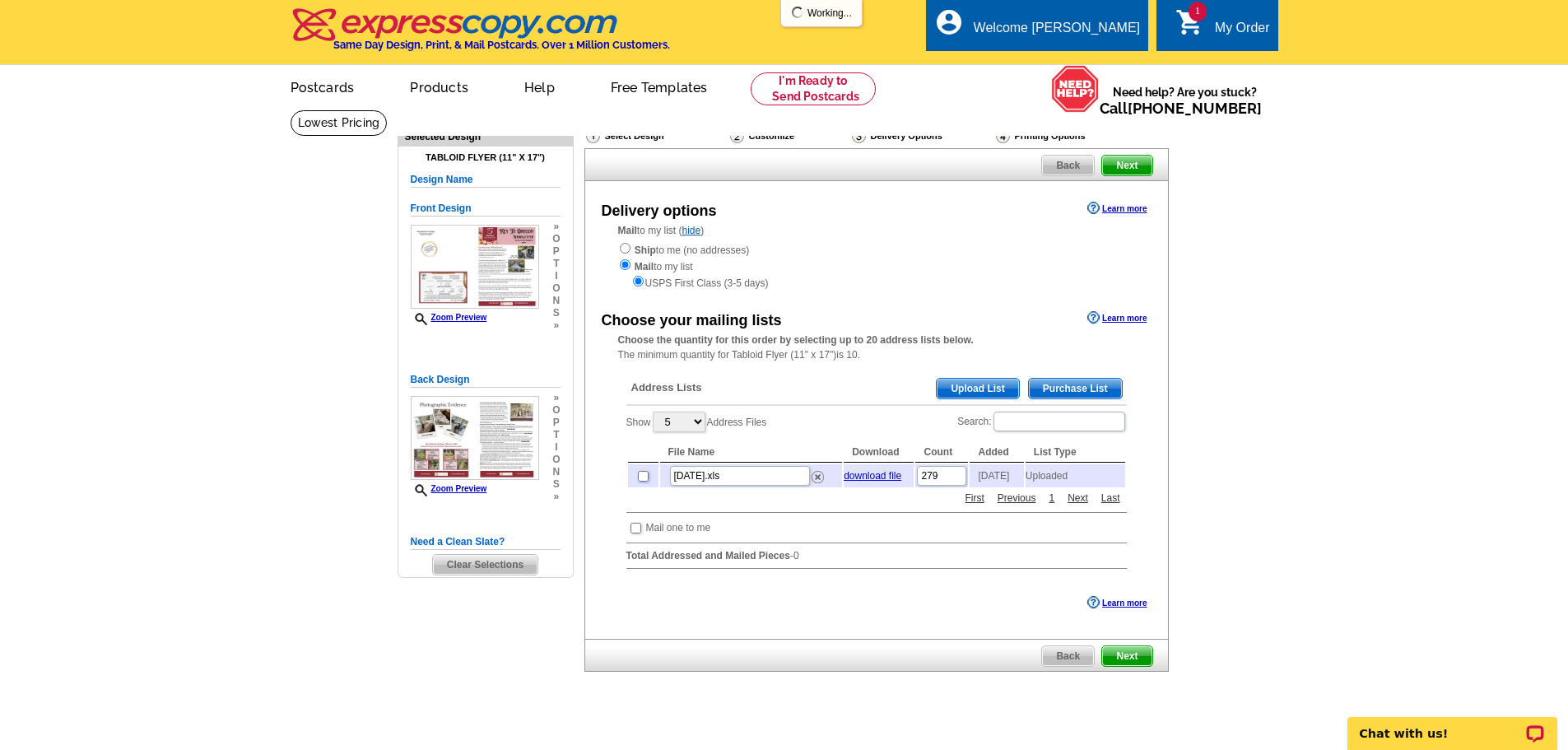
click at [645, 481] on input "checkbox" at bounding box center [642, 476] width 10 height 10
checkbox input "true"
click at [819, 481] on img at bounding box center [817, 477] width 12 height 12
click at [819, 482] on img at bounding box center [817, 477] width 12 height 12
click at [952, 391] on span "Upload List" at bounding box center [977, 388] width 82 height 20
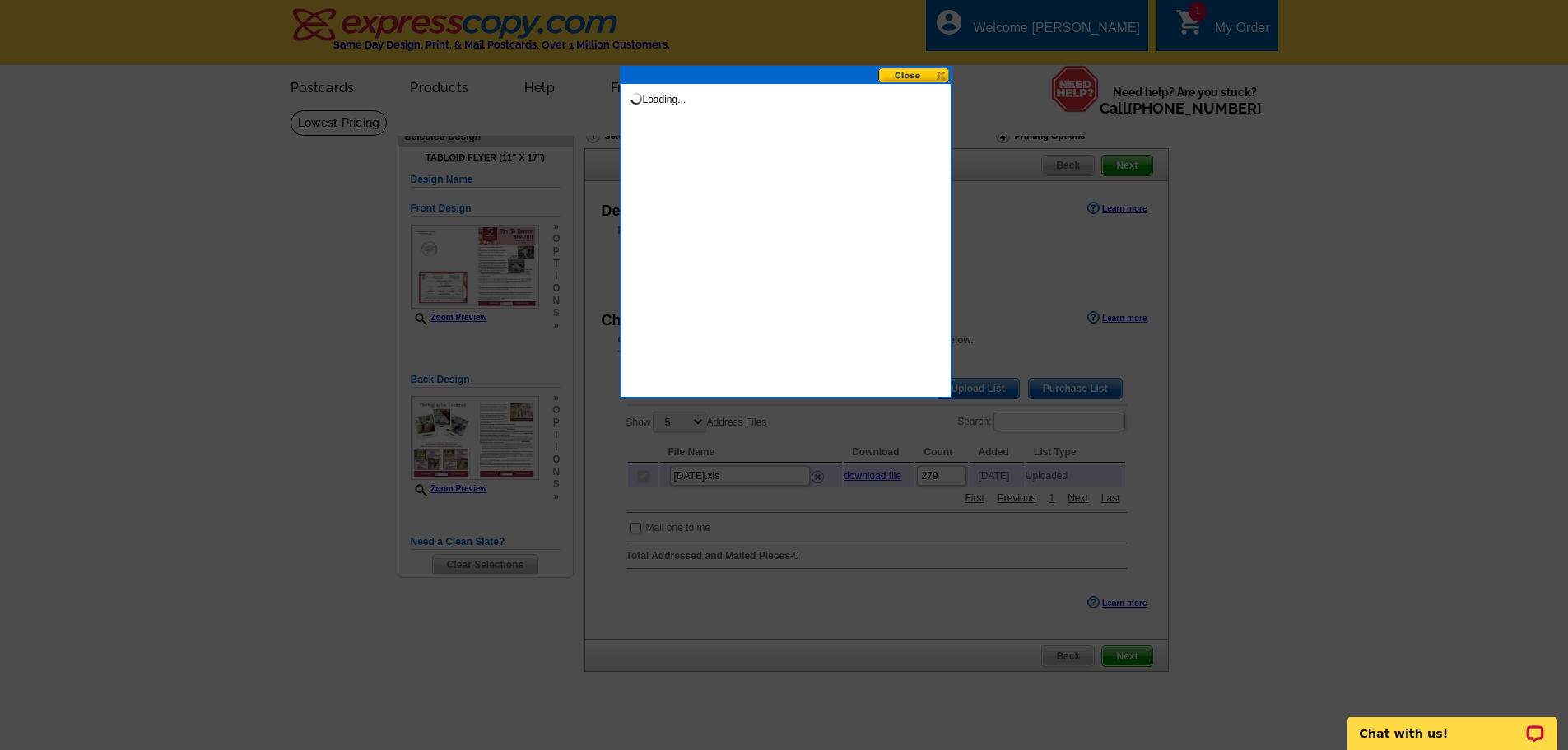
click at [908, 73] on button at bounding box center [913, 75] width 73 height 16
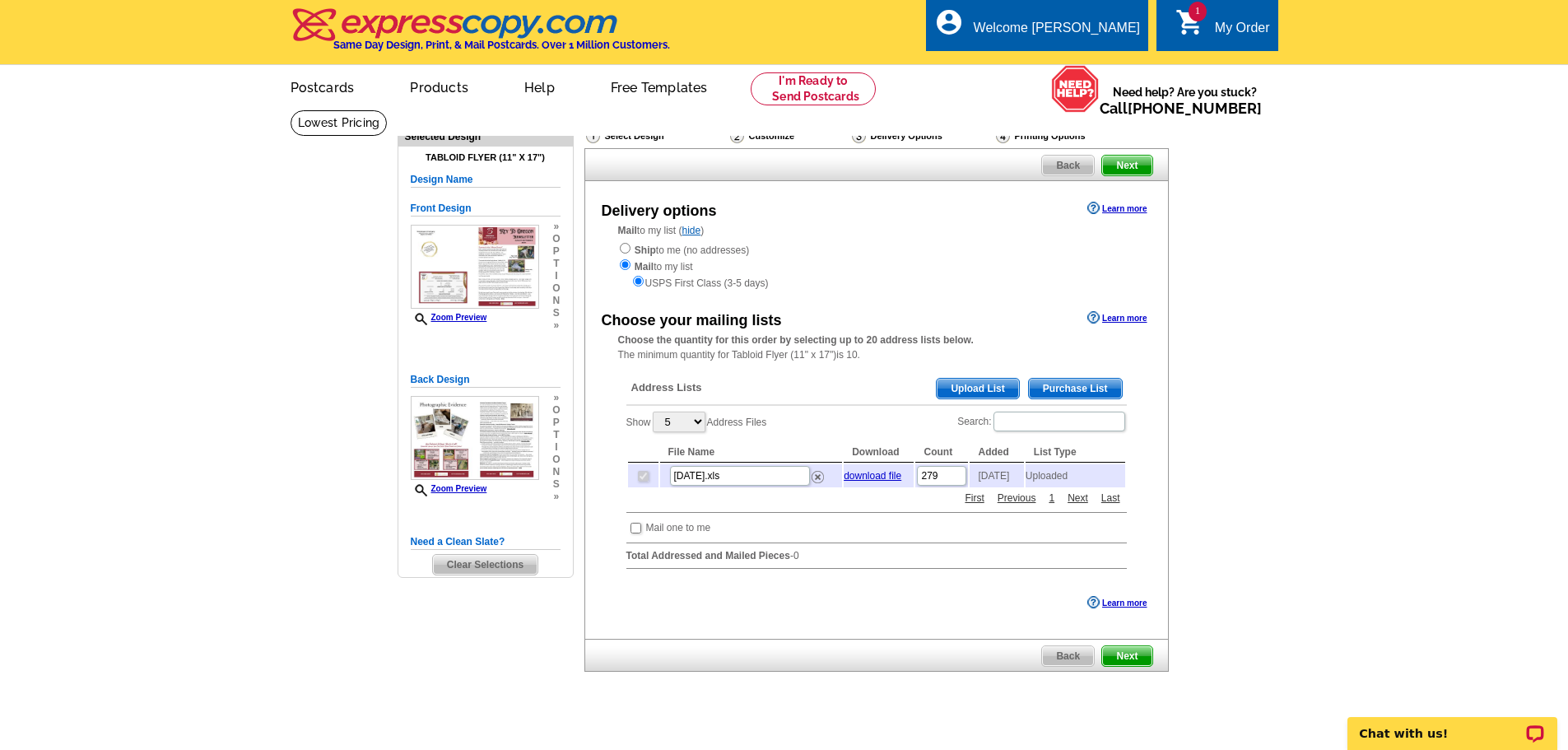
click at [1072, 664] on span "Back" at bounding box center [1067, 656] width 52 height 20
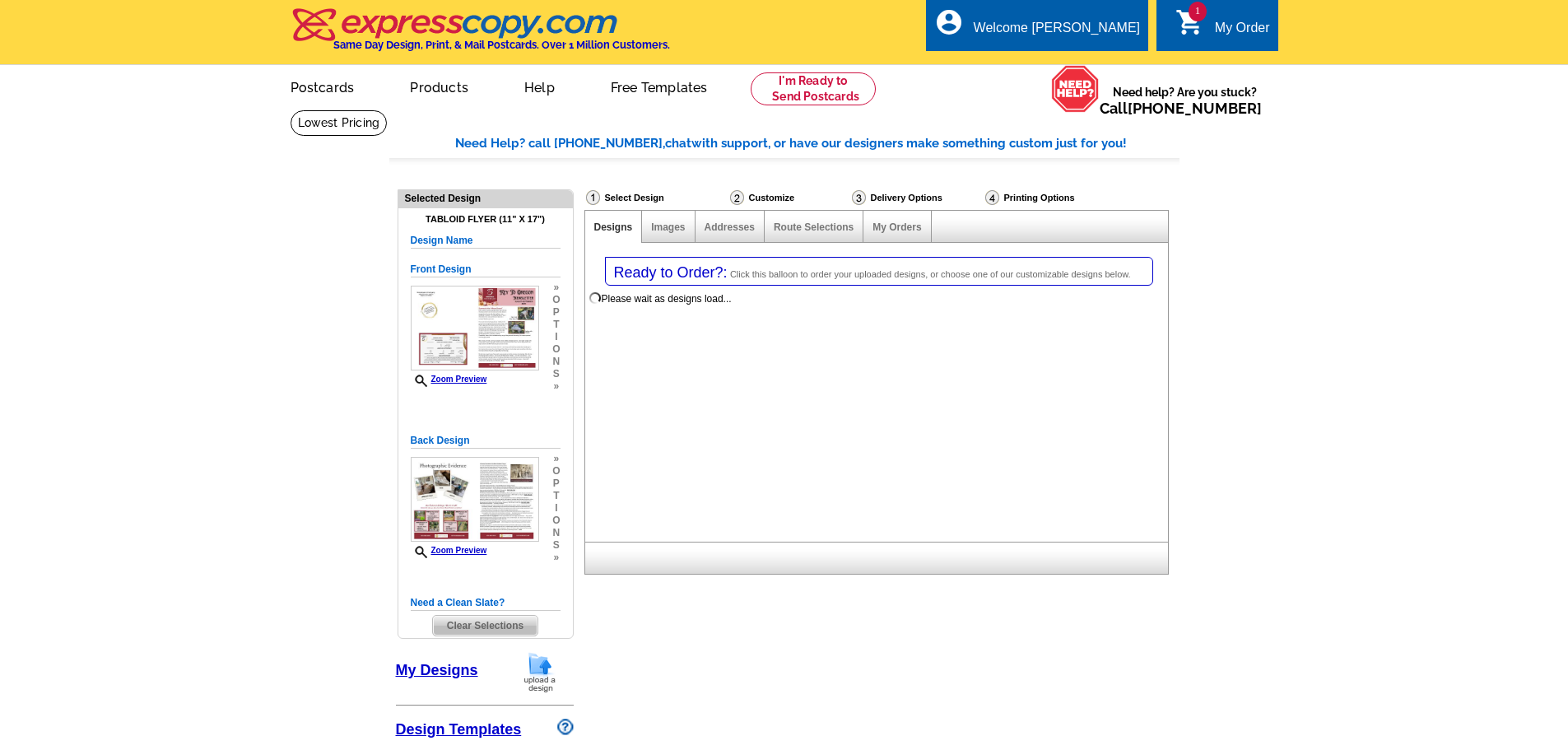
select select "2"
select select "8"
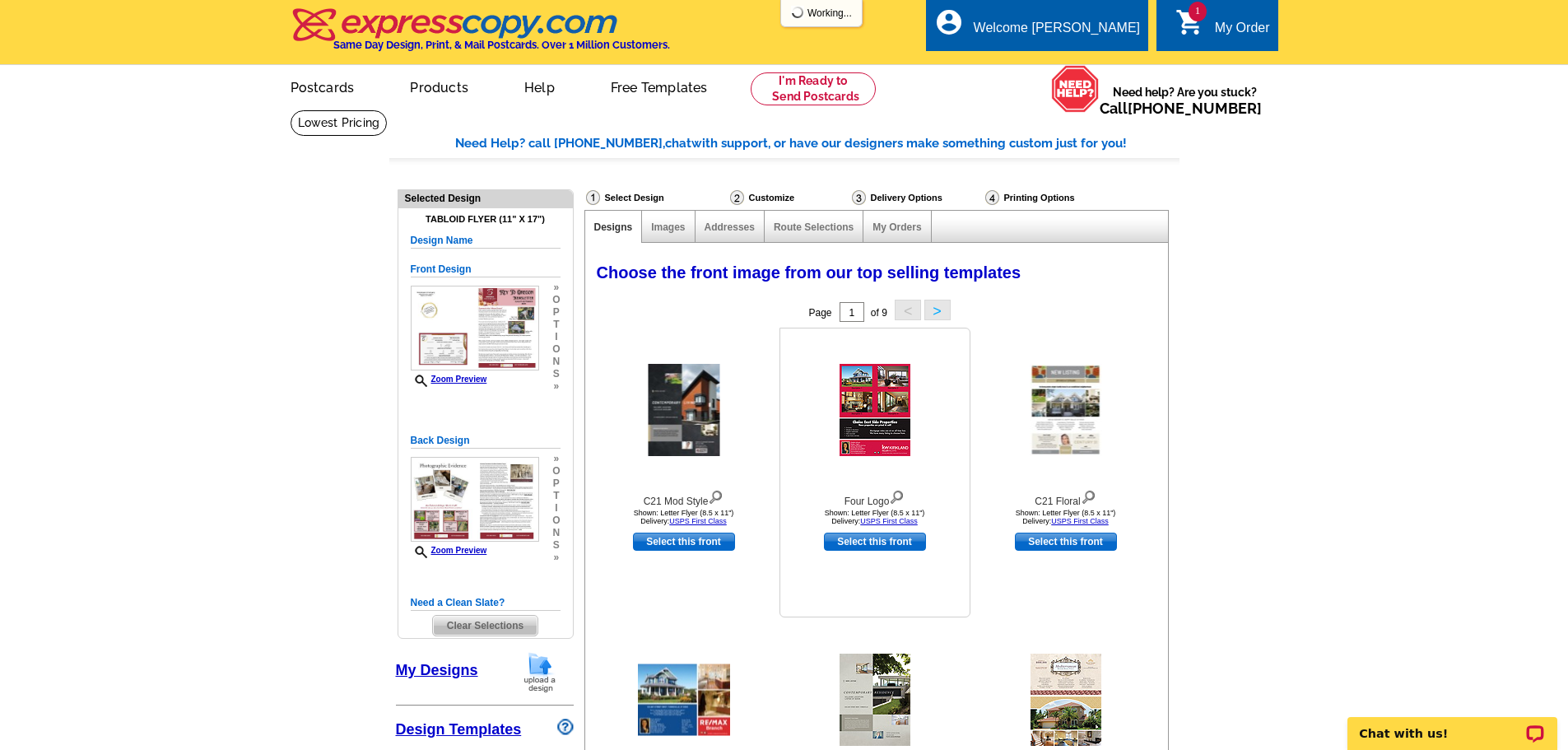
select select "785"
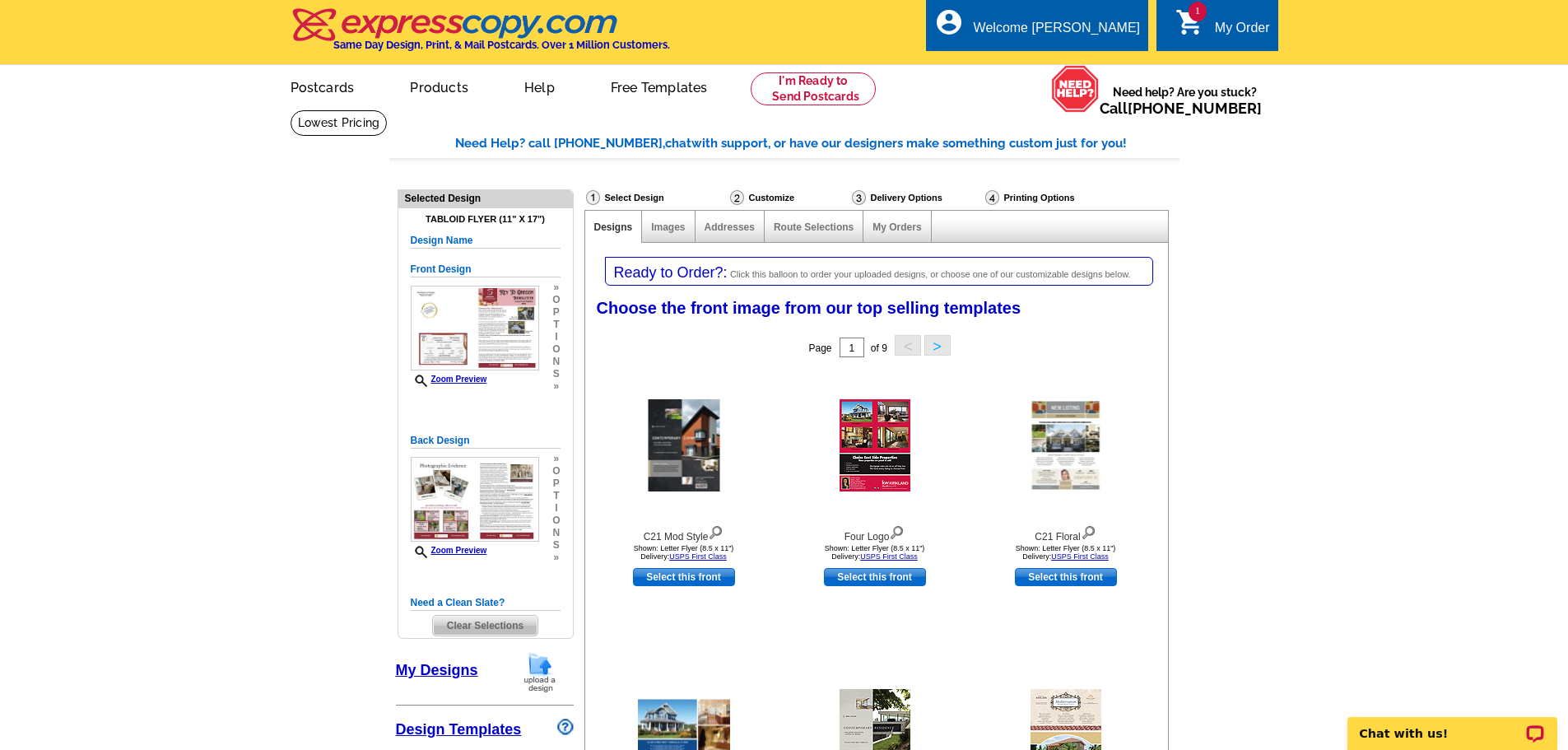
click at [1204, 29] on link "1 shopping_cart My Order" at bounding box center [1222, 28] width 94 height 21
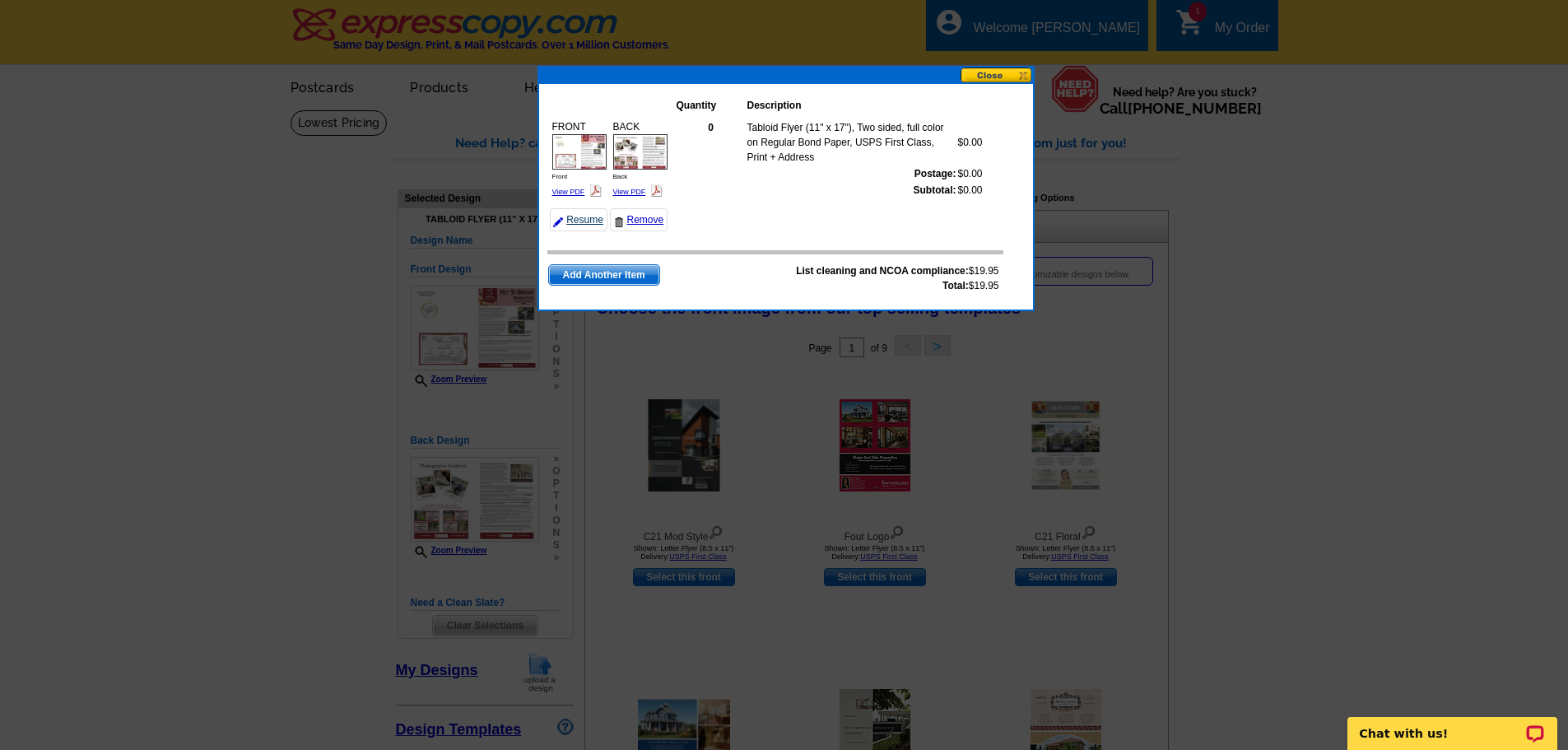
click at [594, 220] on link "Resume" at bounding box center [578, 220] width 57 height 23
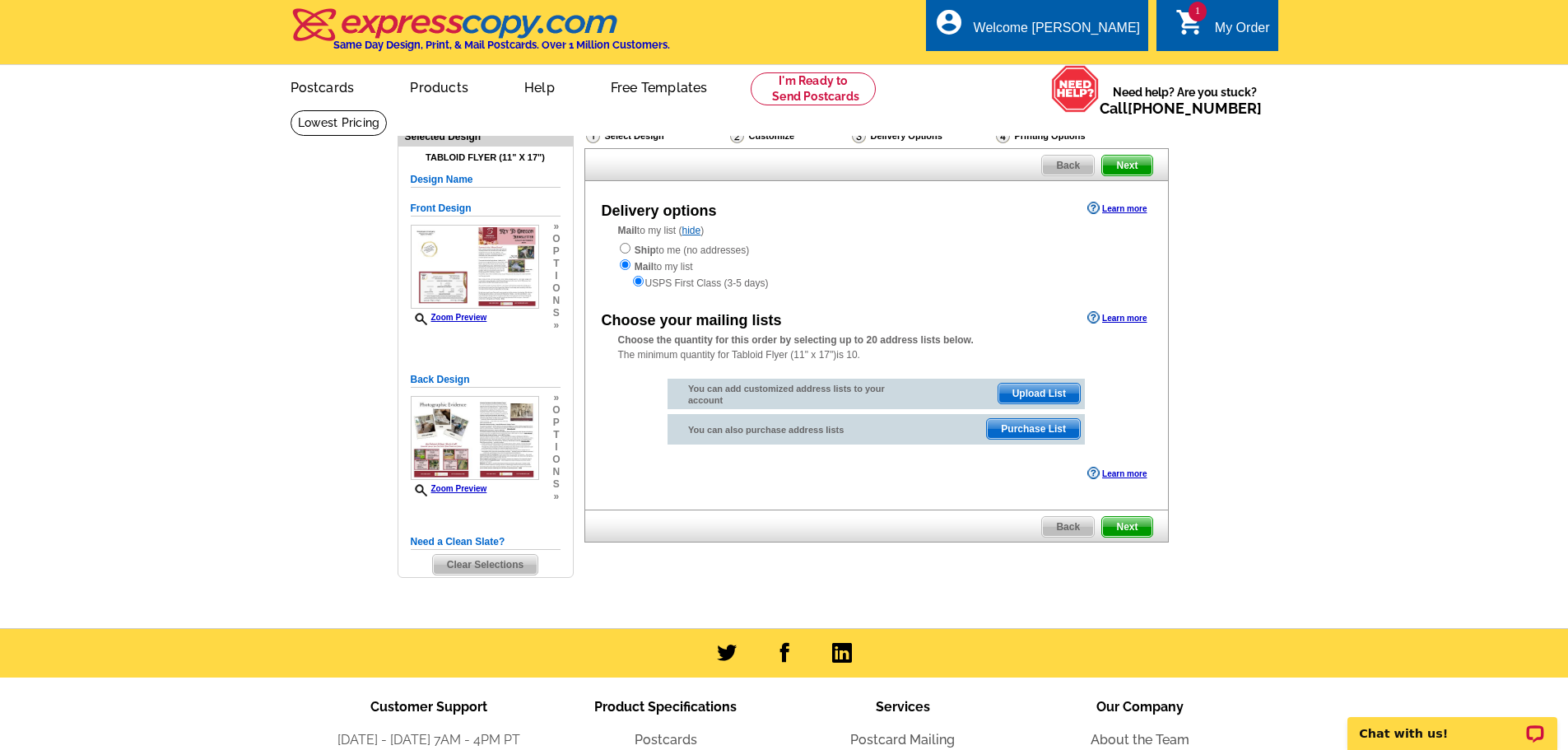
click at [1026, 398] on span "Upload List" at bounding box center [1039, 393] width 82 height 20
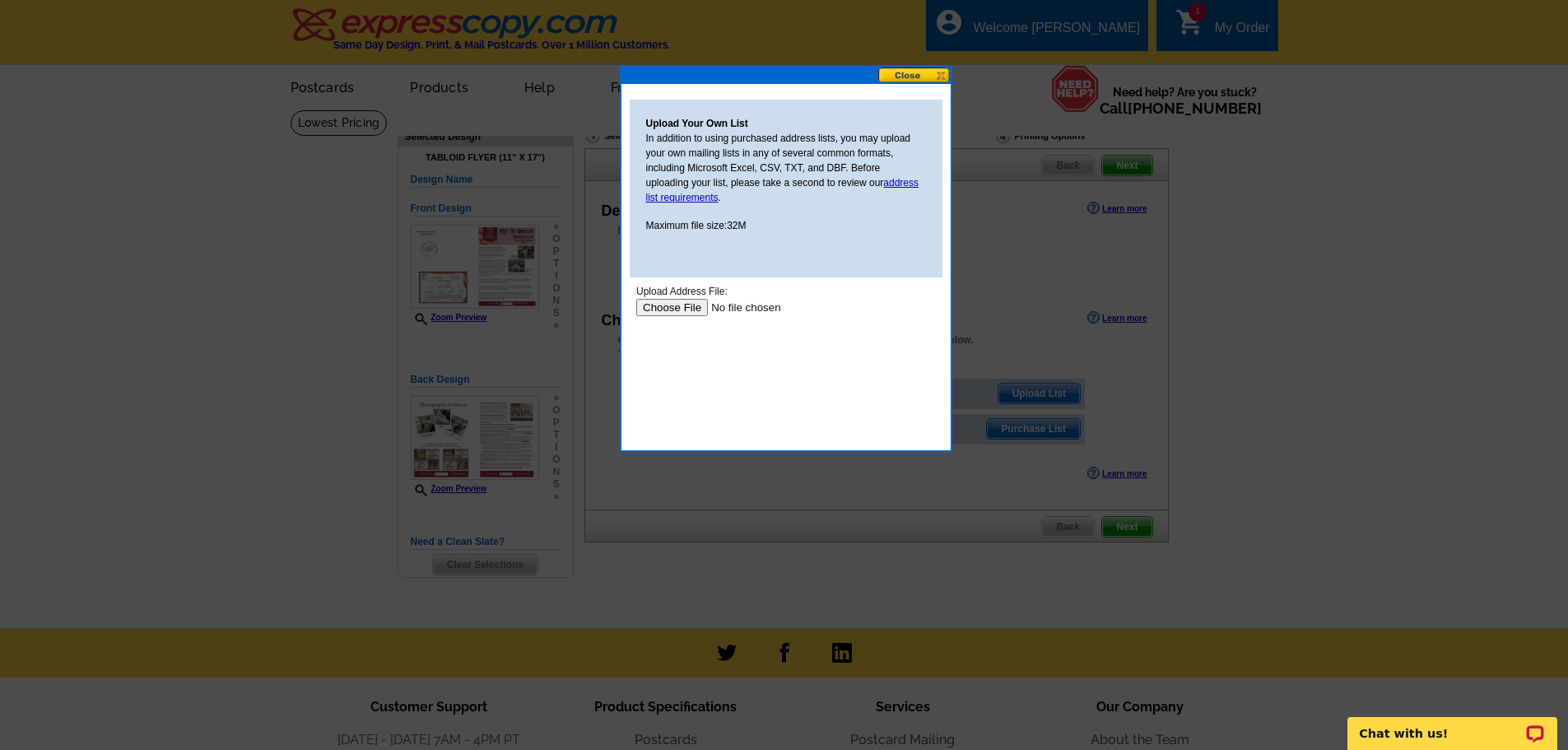
click at [669, 305] on input "file" at bounding box center [739, 307] width 208 height 17
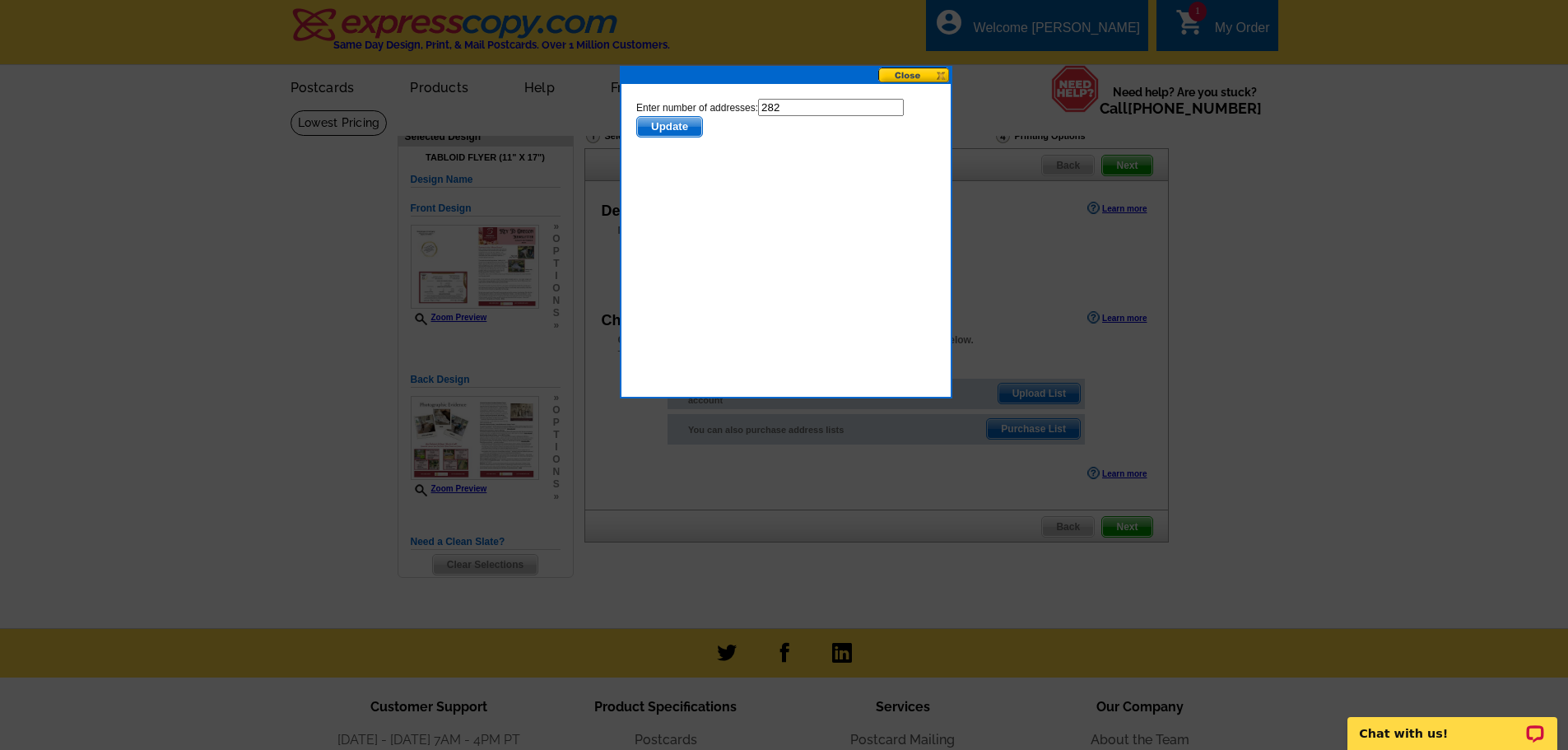
click at [681, 130] on span "Update" at bounding box center [668, 126] width 65 height 20
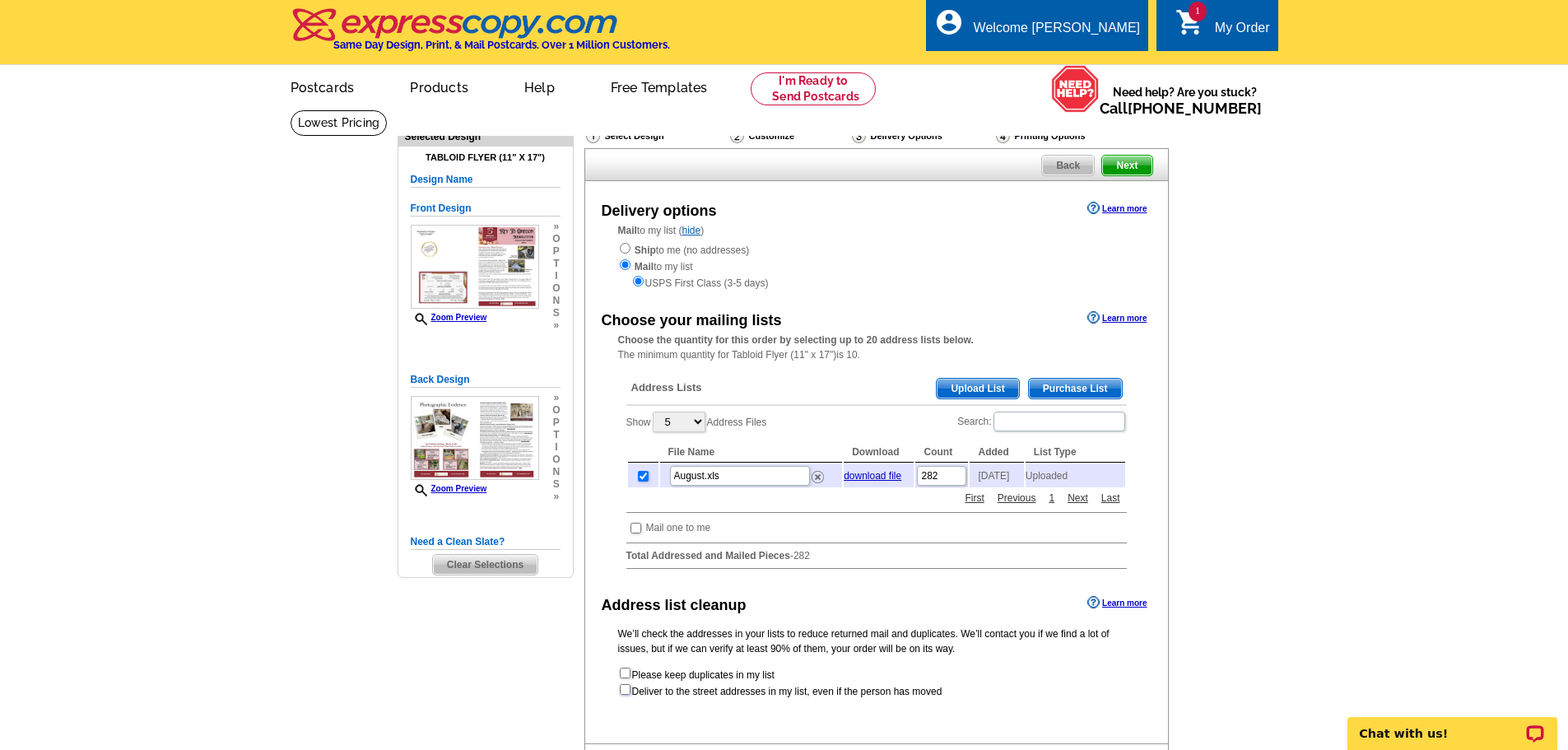
click at [626, 695] on input "checkbox" at bounding box center [624, 689] width 10 height 10
checkbox input "true"
radio input "true"
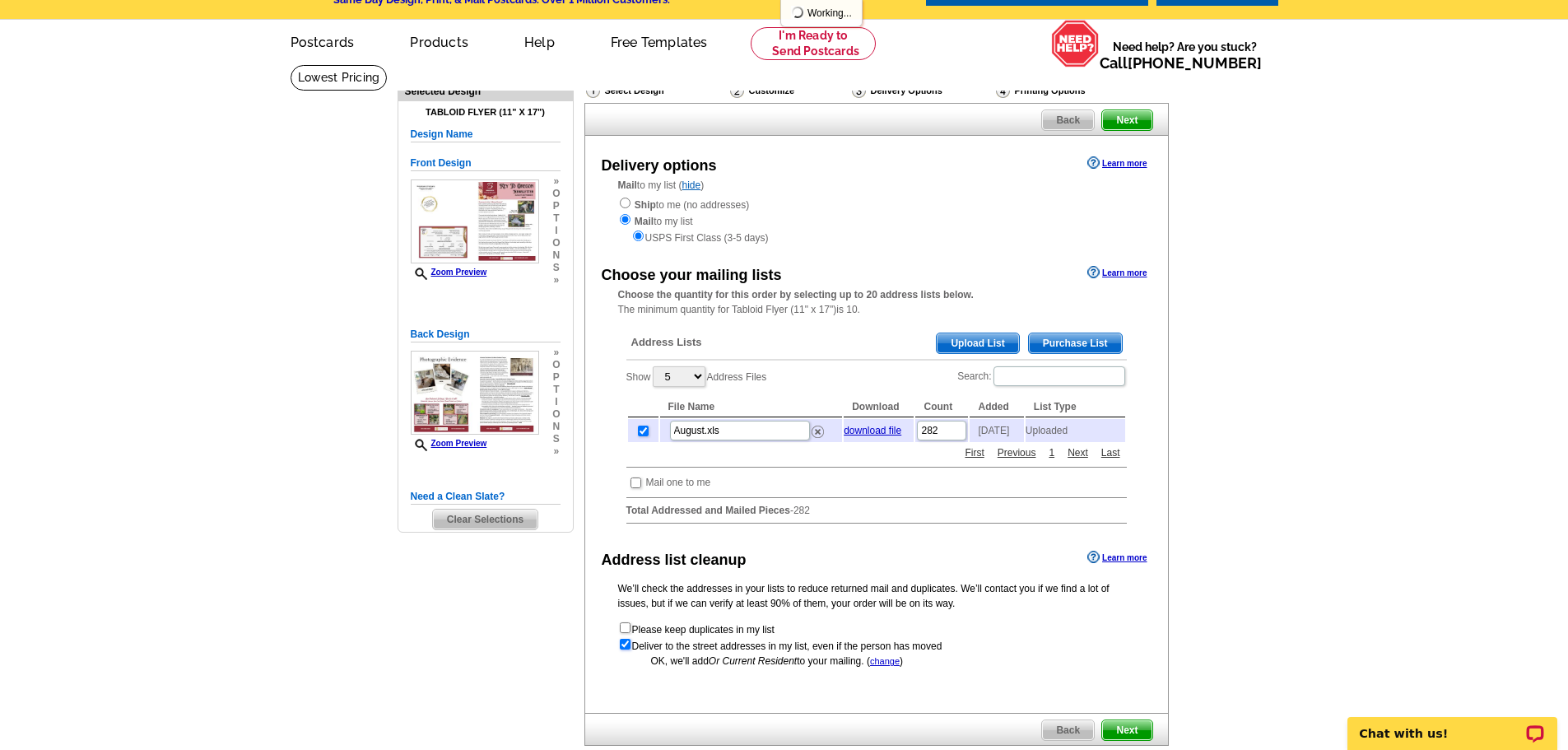
scroll to position [82, 0]
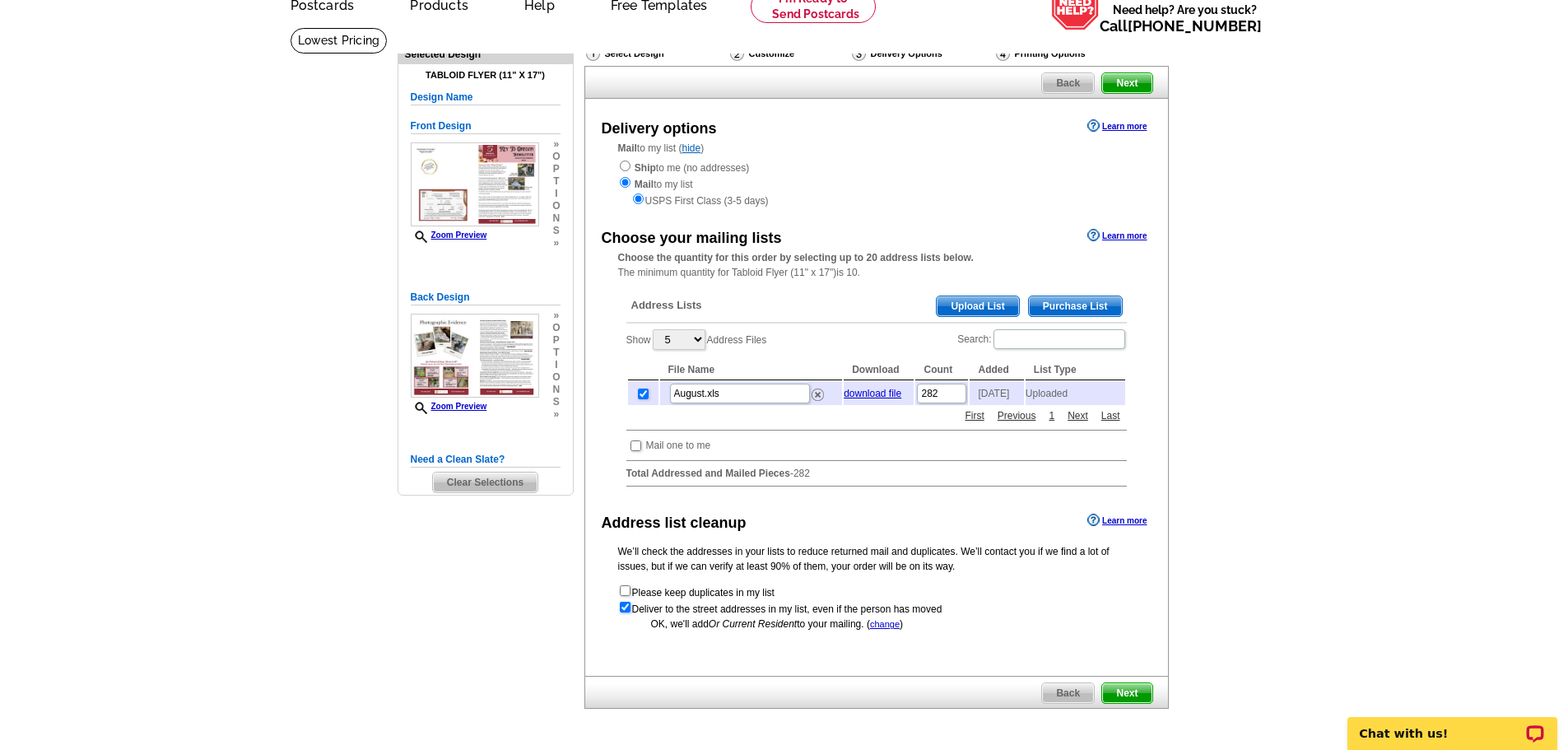
click at [626, 612] on input "checkbox" at bounding box center [624, 607] width 10 height 10
checkbox input "false"
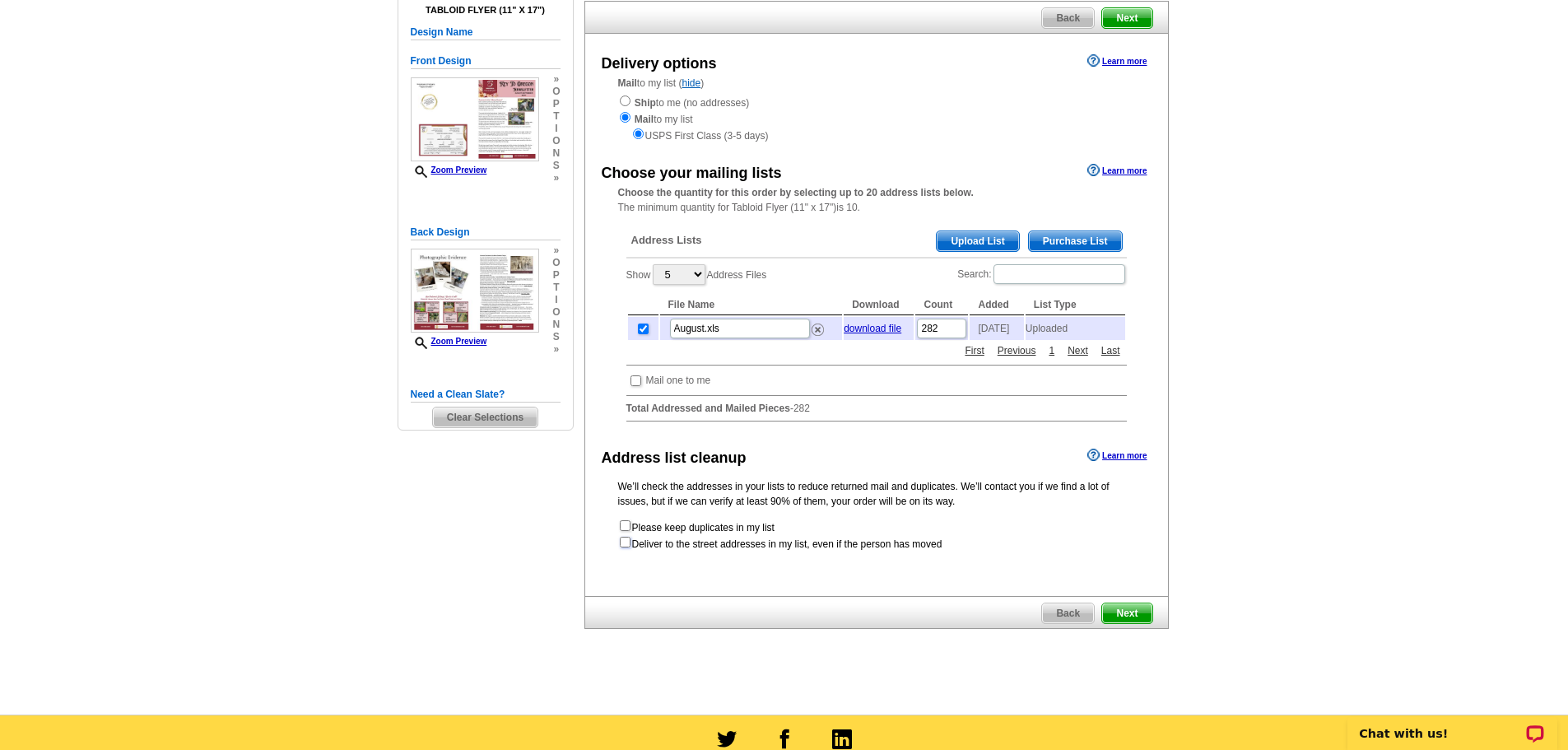
scroll to position [165, 0]
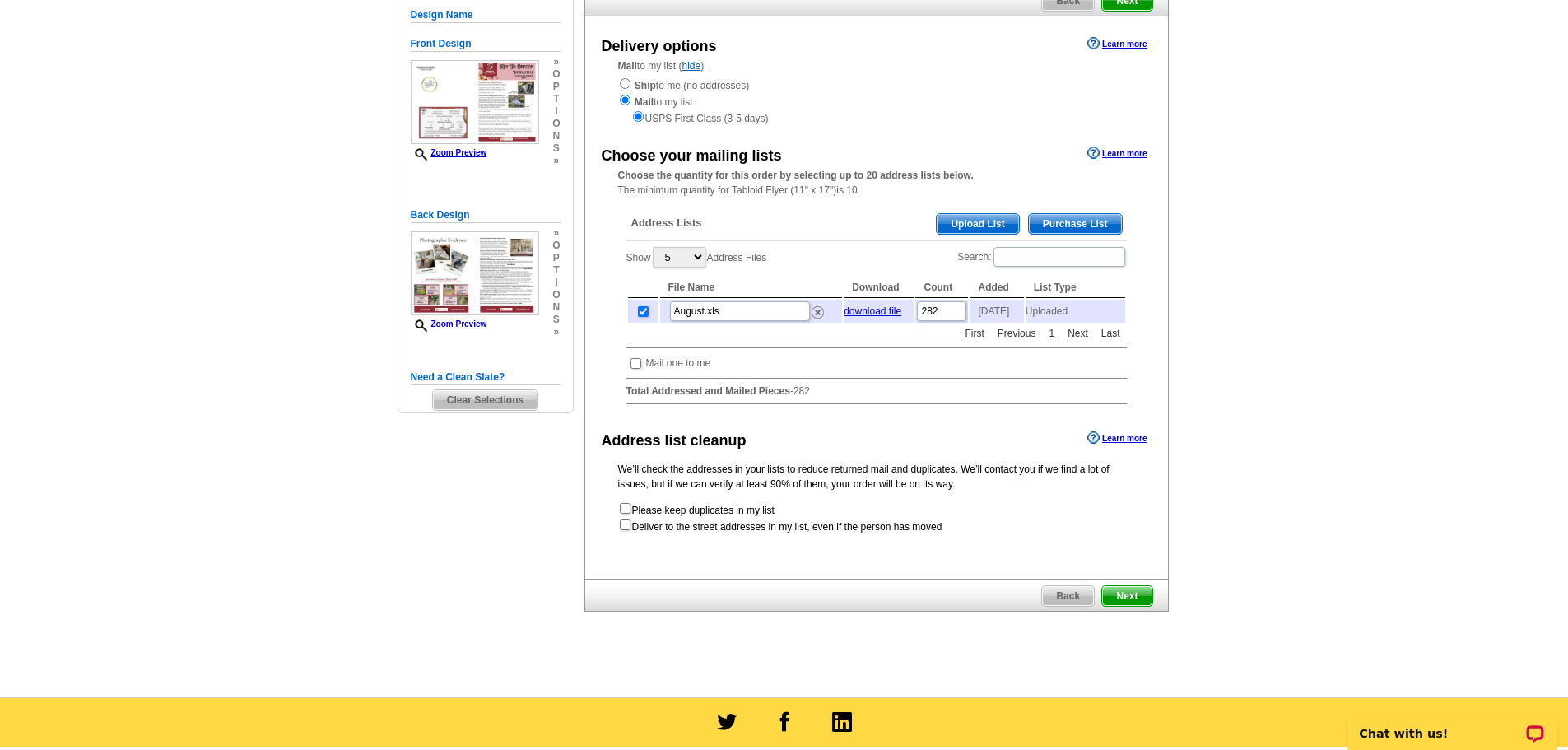
click at [1122, 604] on span "Next" at bounding box center [1126, 595] width 49 height 20
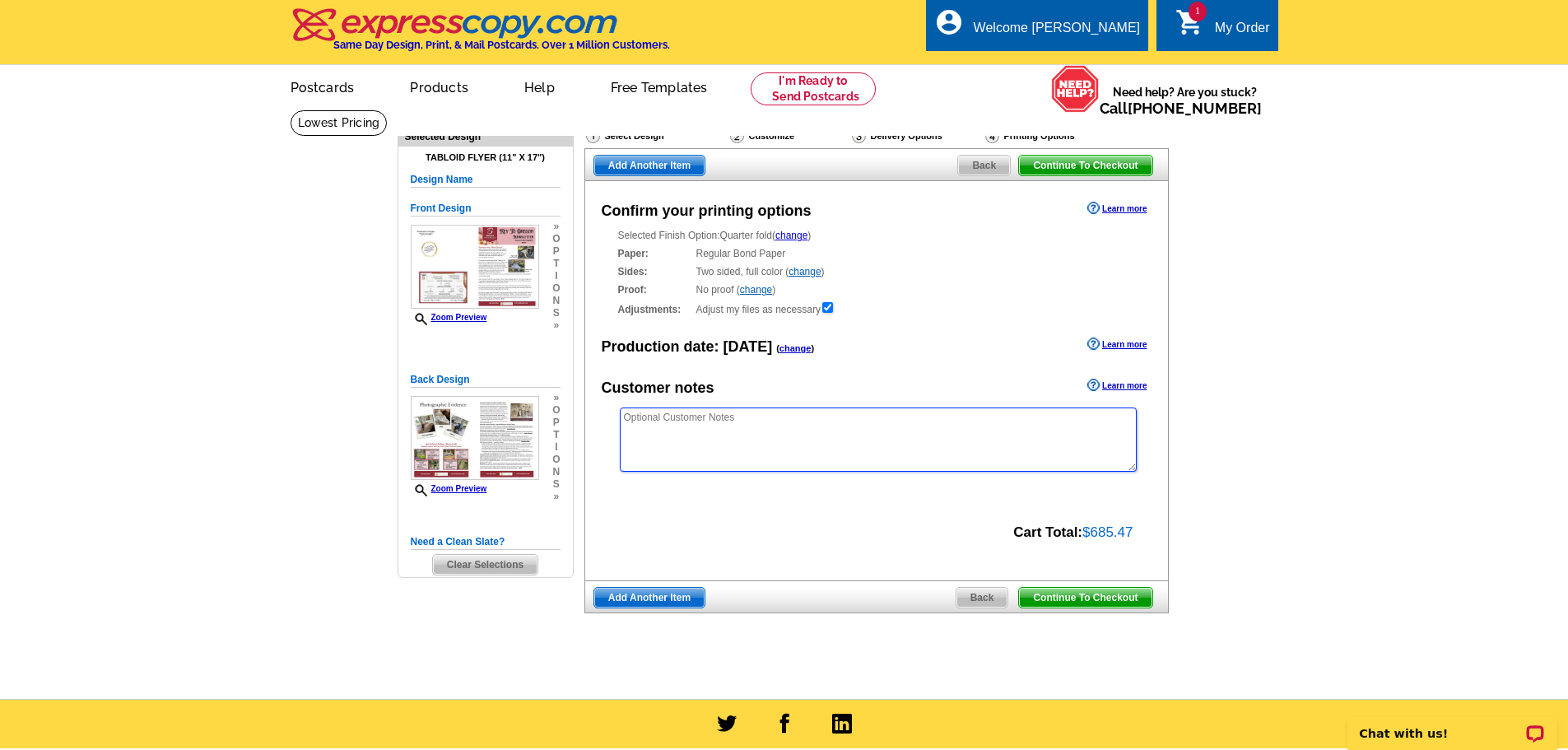
click at [851, 421] on textarea at bounding box center [878, 440] width 517 height 64
type textarea "Please make necessary adjustments. Any questions let us know."
click at [1068, 597] on span "Continue To Checkout" at bounding box center [1085, 597] width 133 height 20
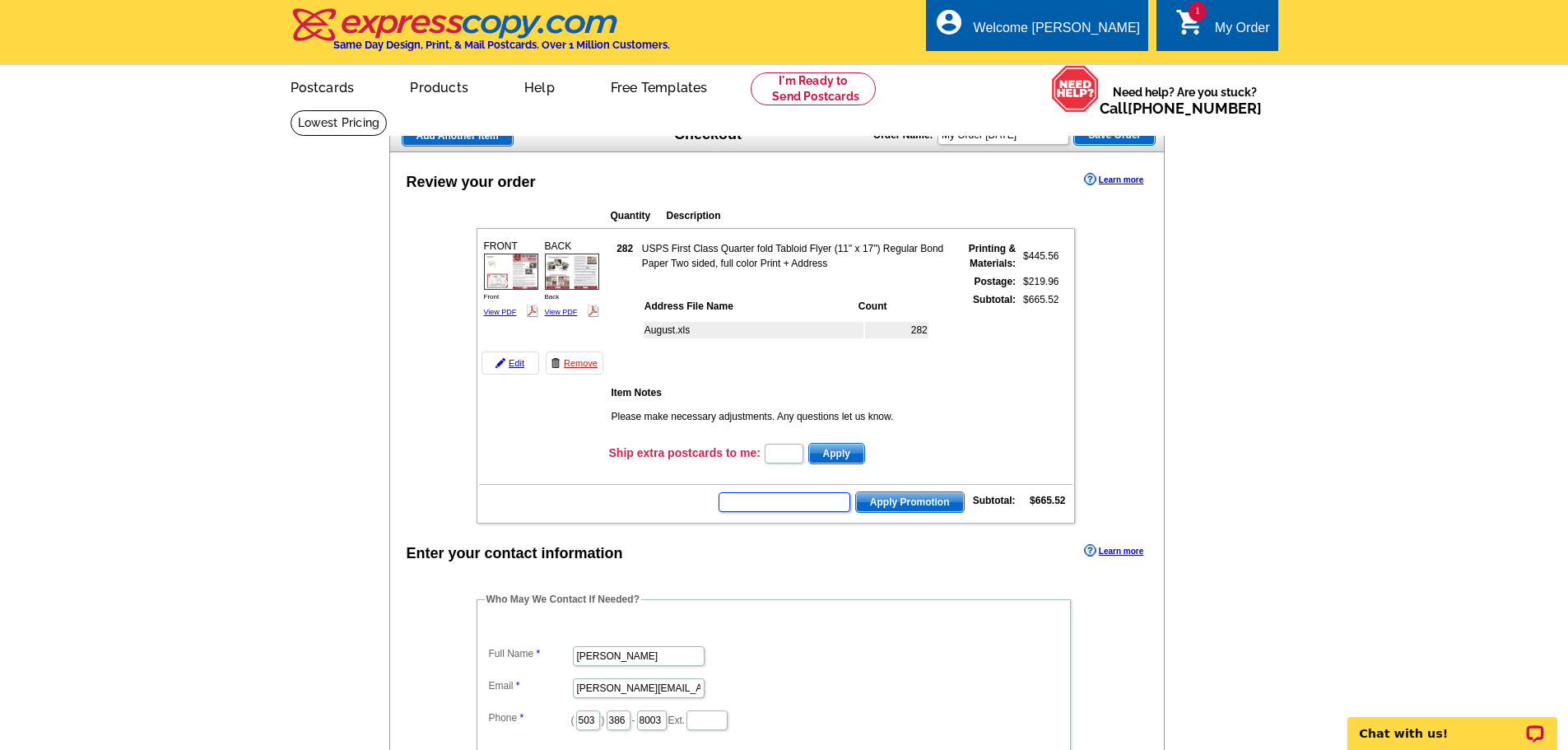
click at [777, 499] on input "text" at bounding box center [784, 502] width 132 height 20
click at [777, 512] on input "text" at bounding box center [784, 502] width 132 height 20
click at [788, 504] on input "text" at bounding box center [784, 502] width 132 height 20
type input "Hurry40"
click at [890, 505] on span "Apply Promotion" at bounding box center [910, 502] width 107 height 20
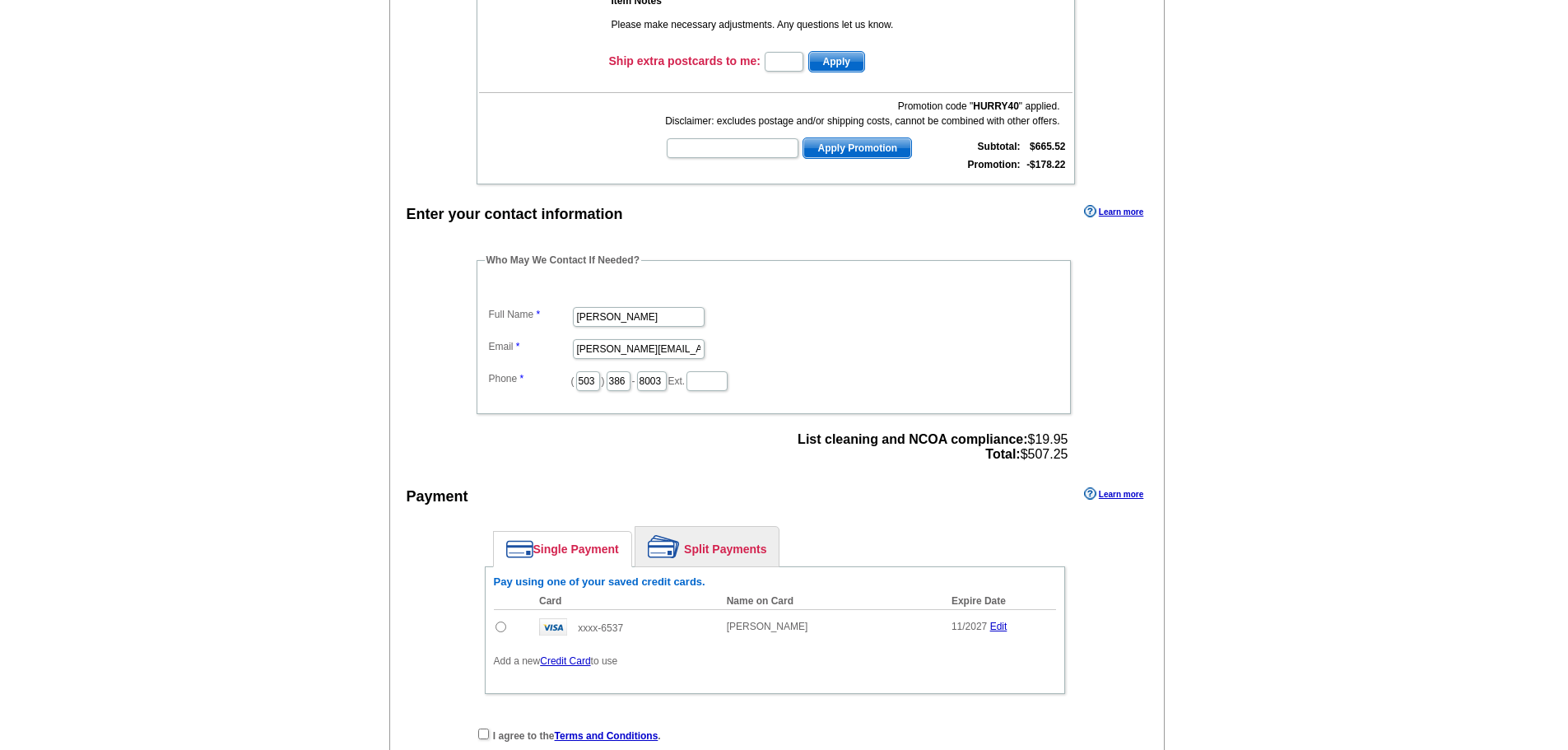
scroll to position [412, 0]
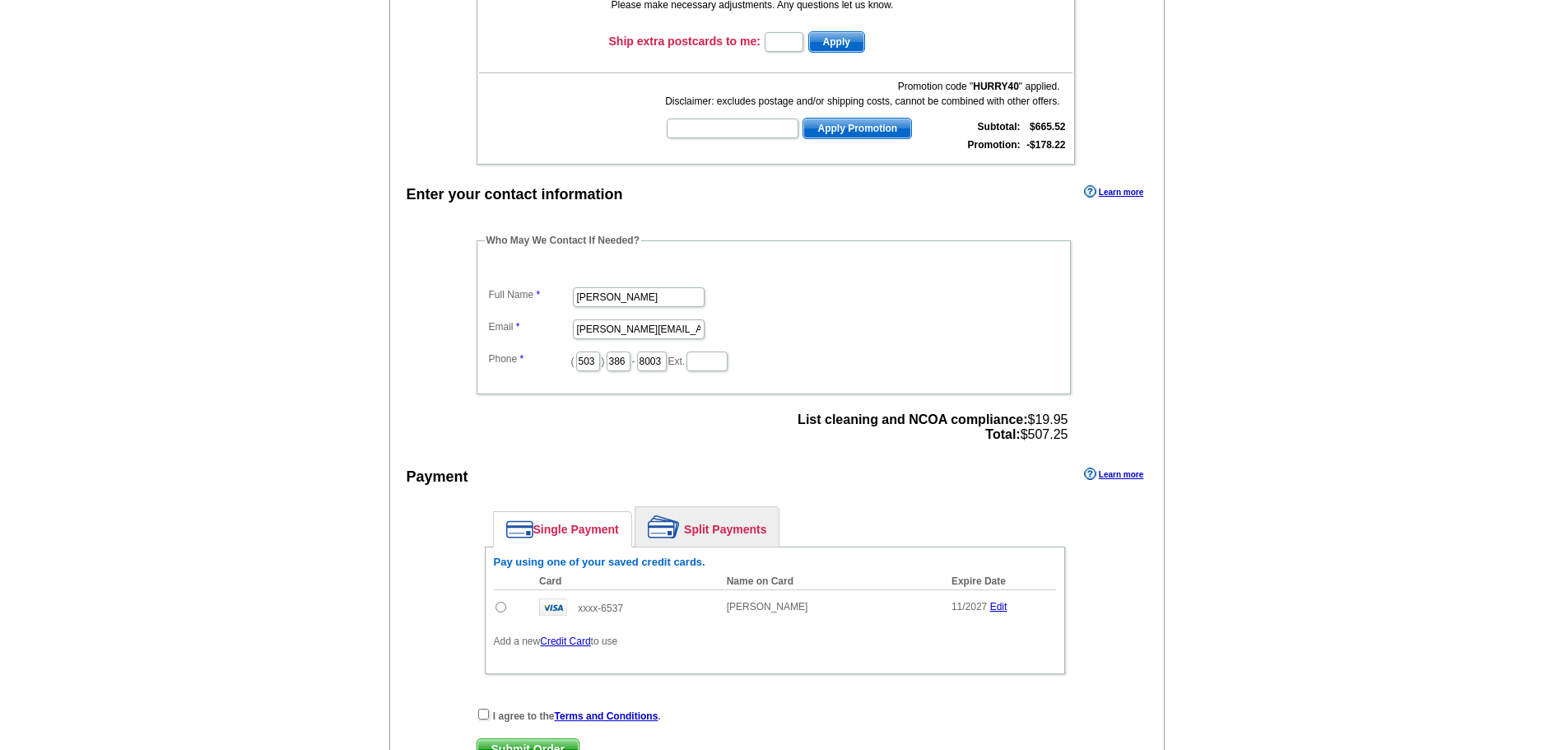
click at [495, 605] on input "radio" at bounding box center [500, 607] width 10 height 10
radio input "true"
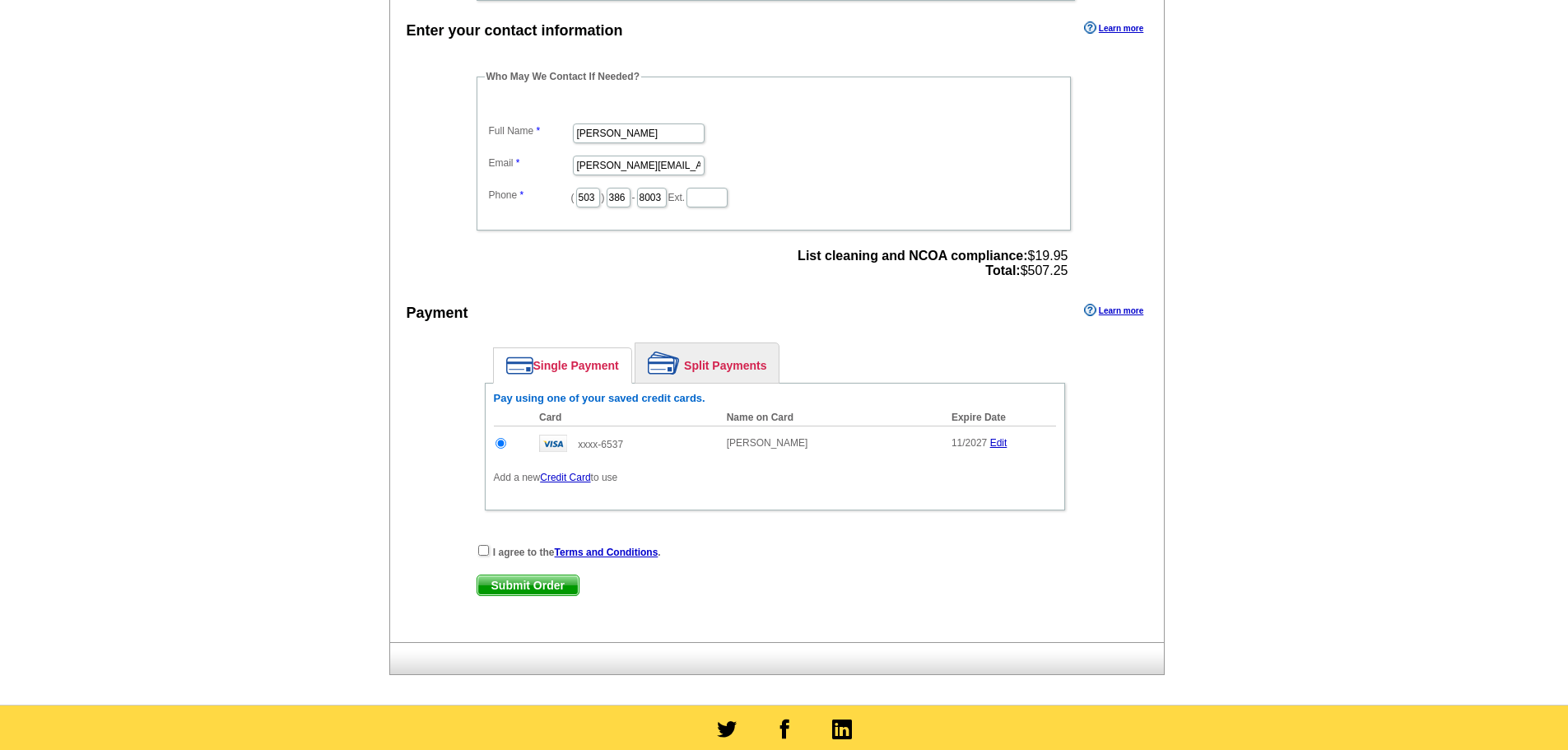
scroll to position [577, 0]
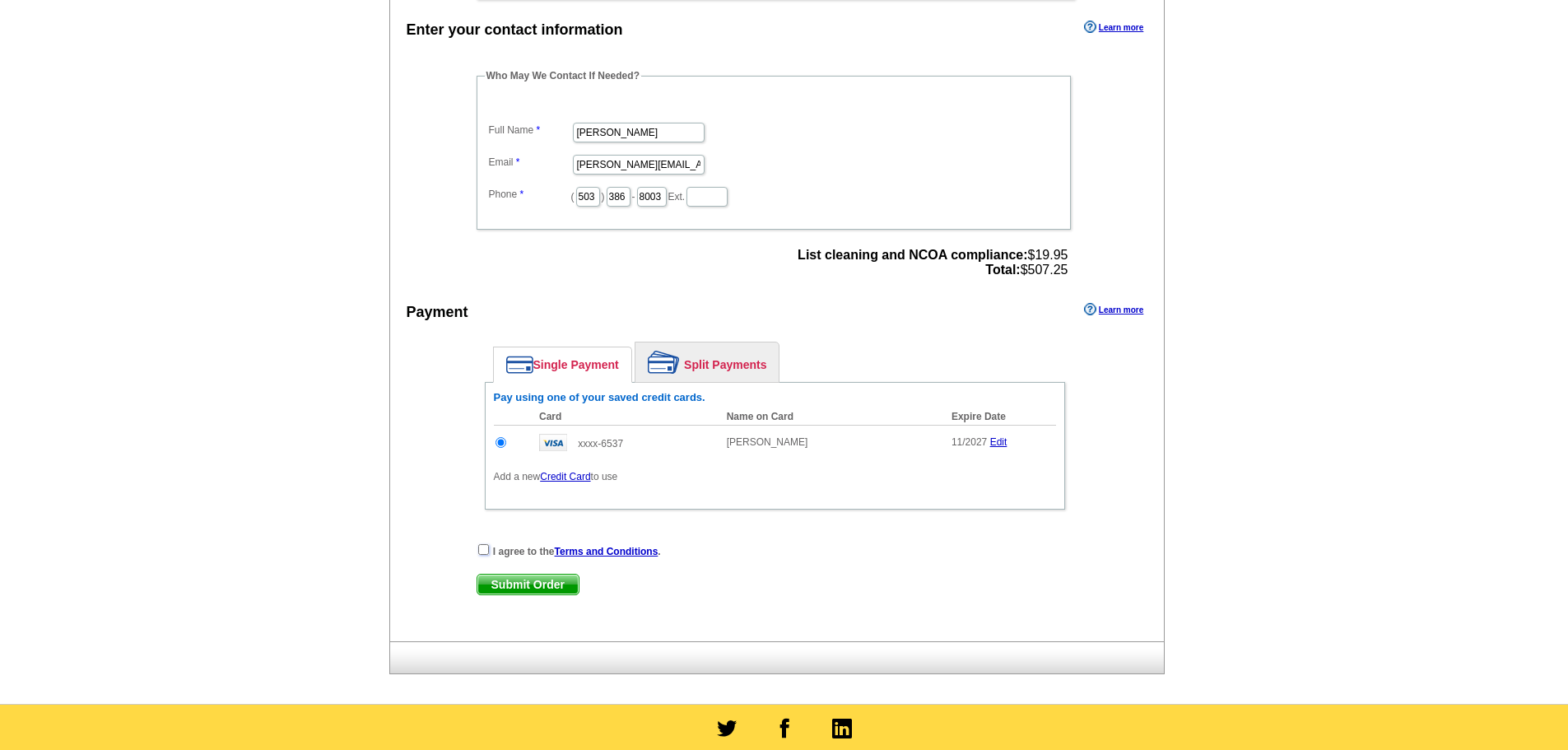
click at [486, 555] on input "checkbox" at bounding box center [483, 549] width 10 height 10
checkbox input "true"
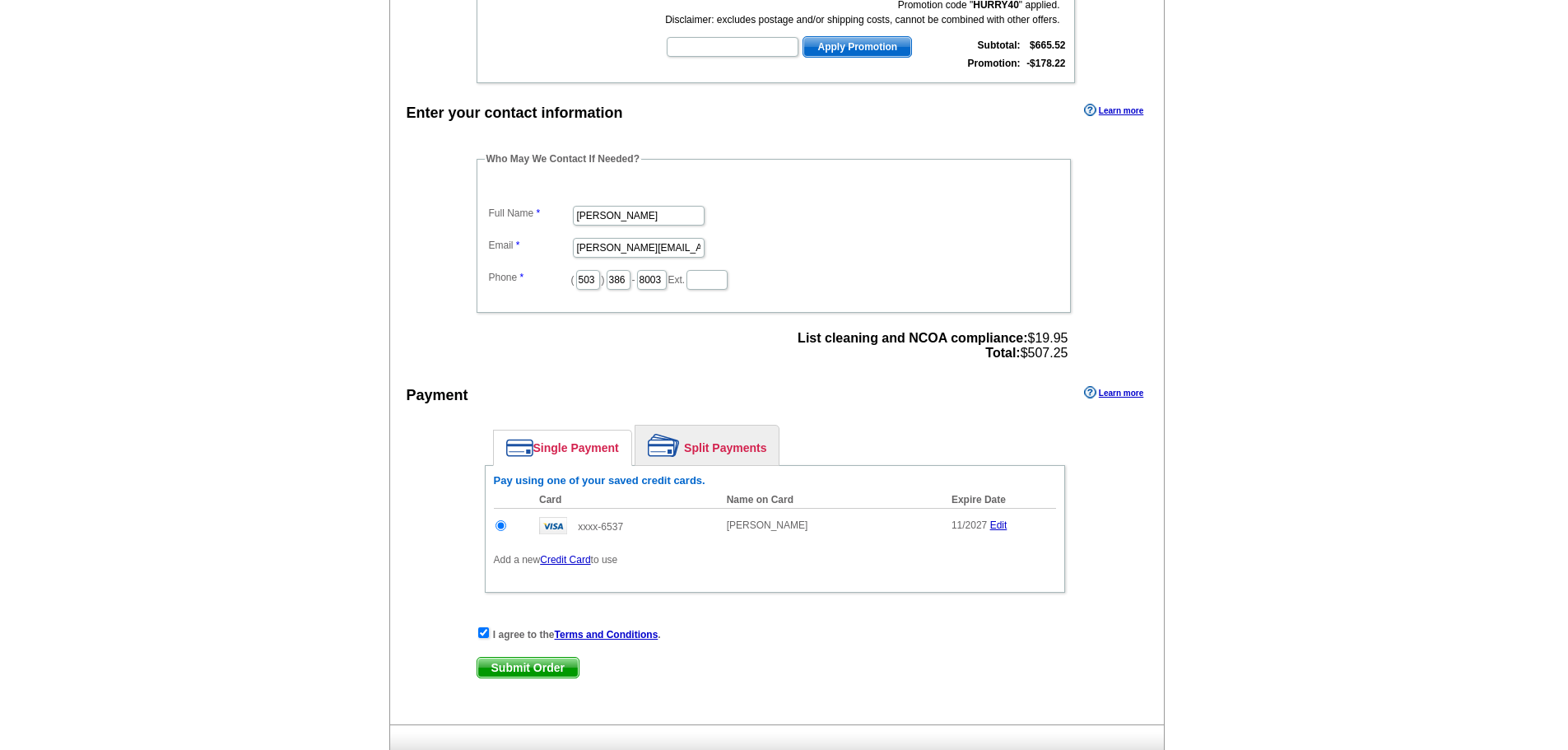
scroll to position [494, 0]
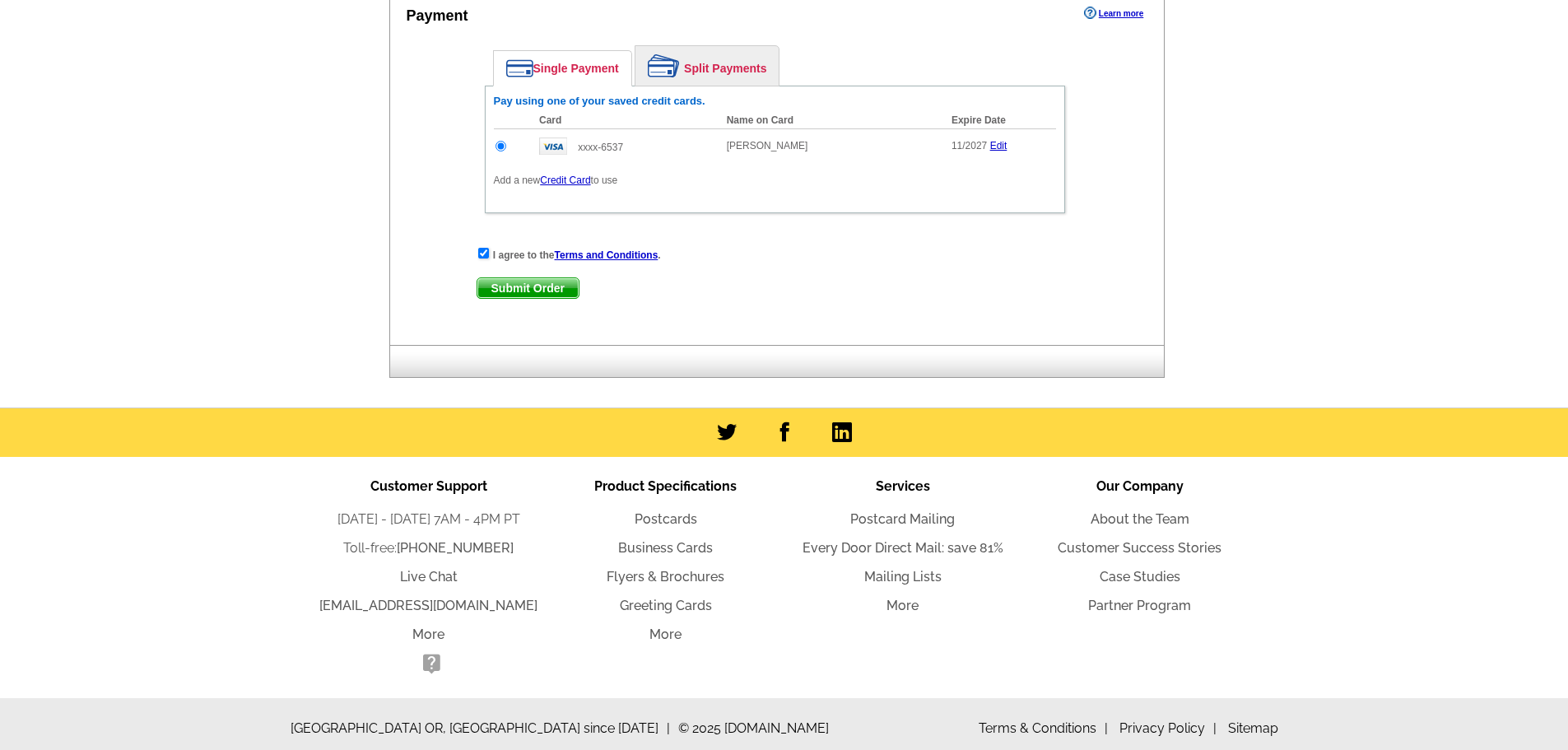
scroll to position [884, 0]
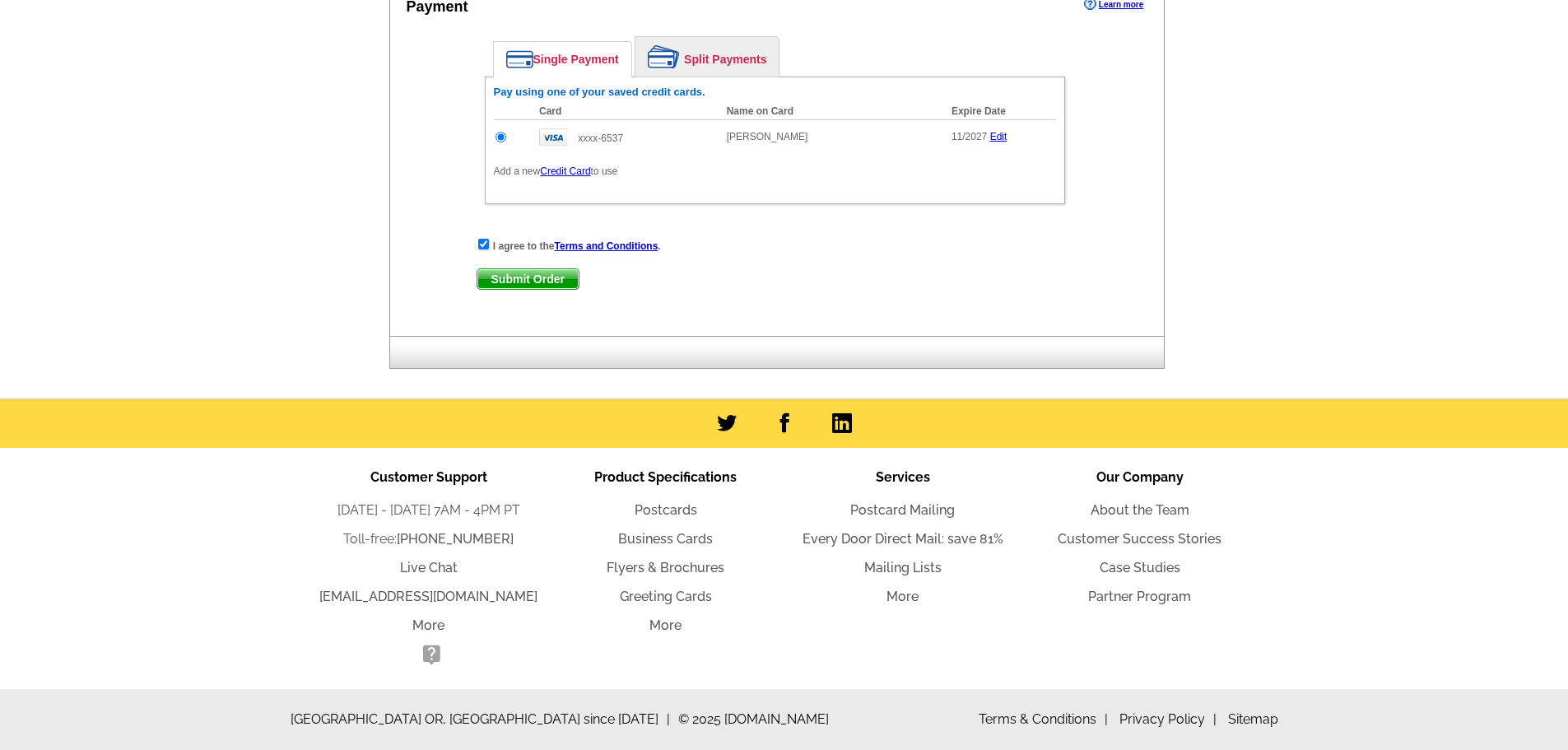
click at [539, 276] on span "Submit Order" at bounding box center [527, 279] width 101 height 20
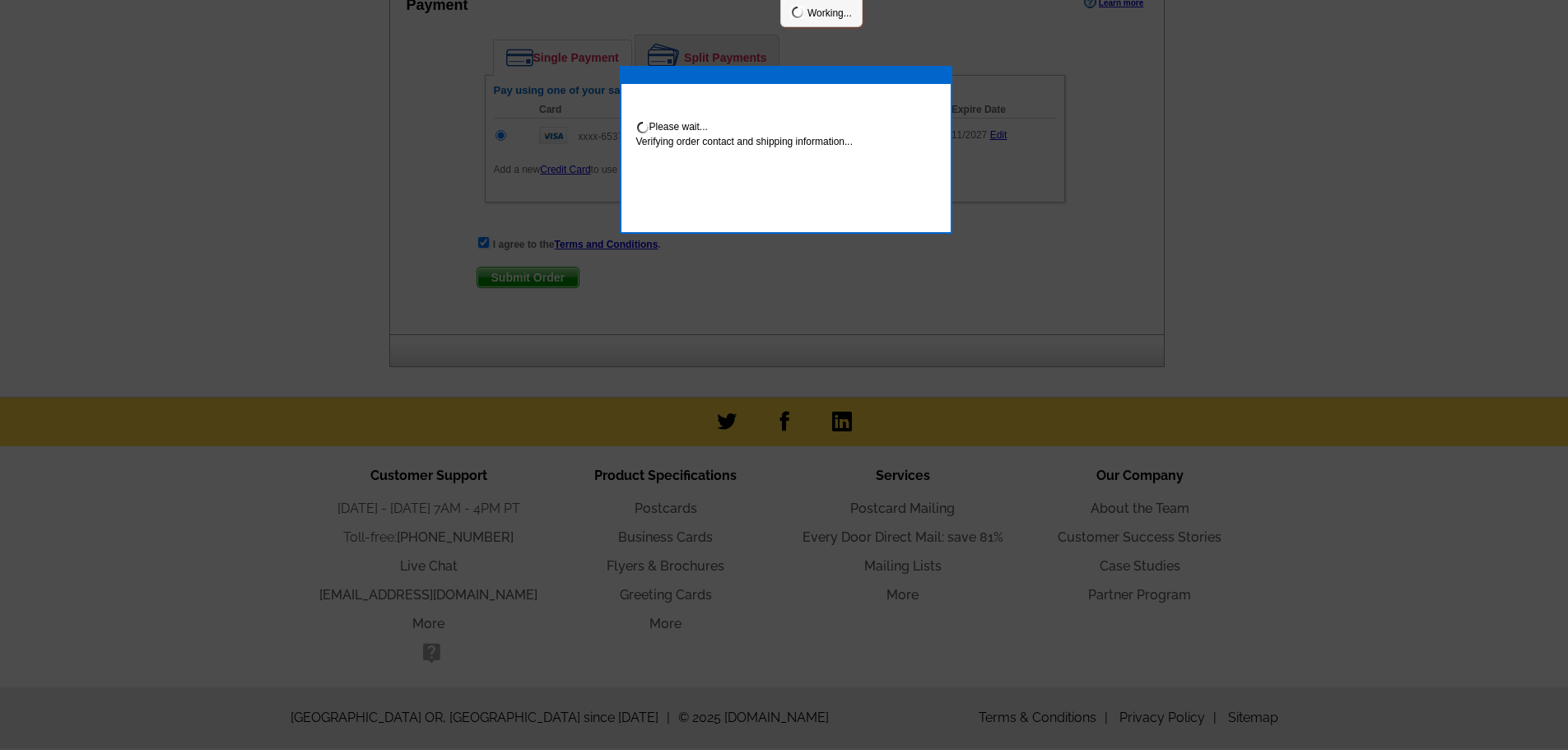
scroll to position [967, 0]
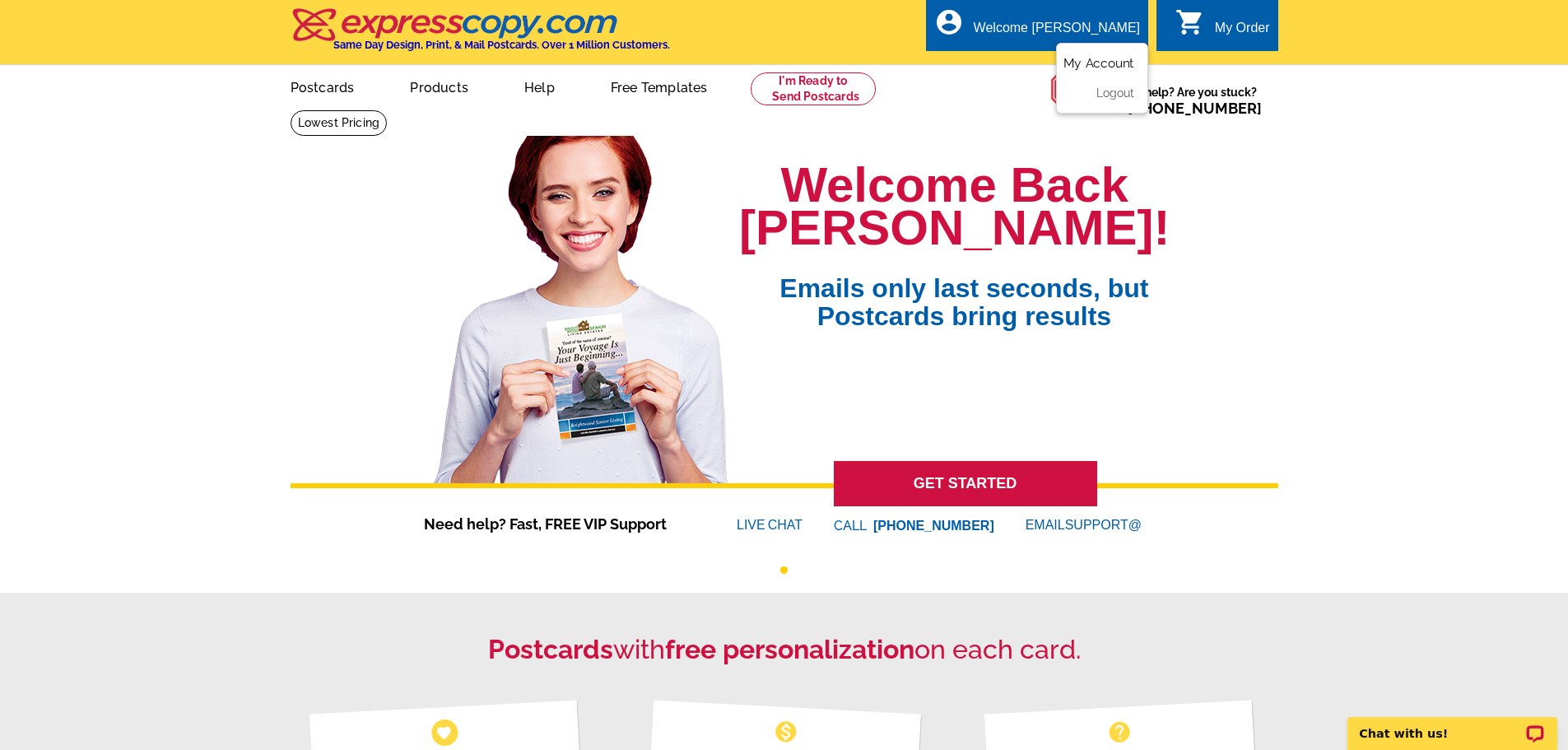
click at [1107, 66] on link "My Account" at bounding box center [1098, 63] width 71 height 15
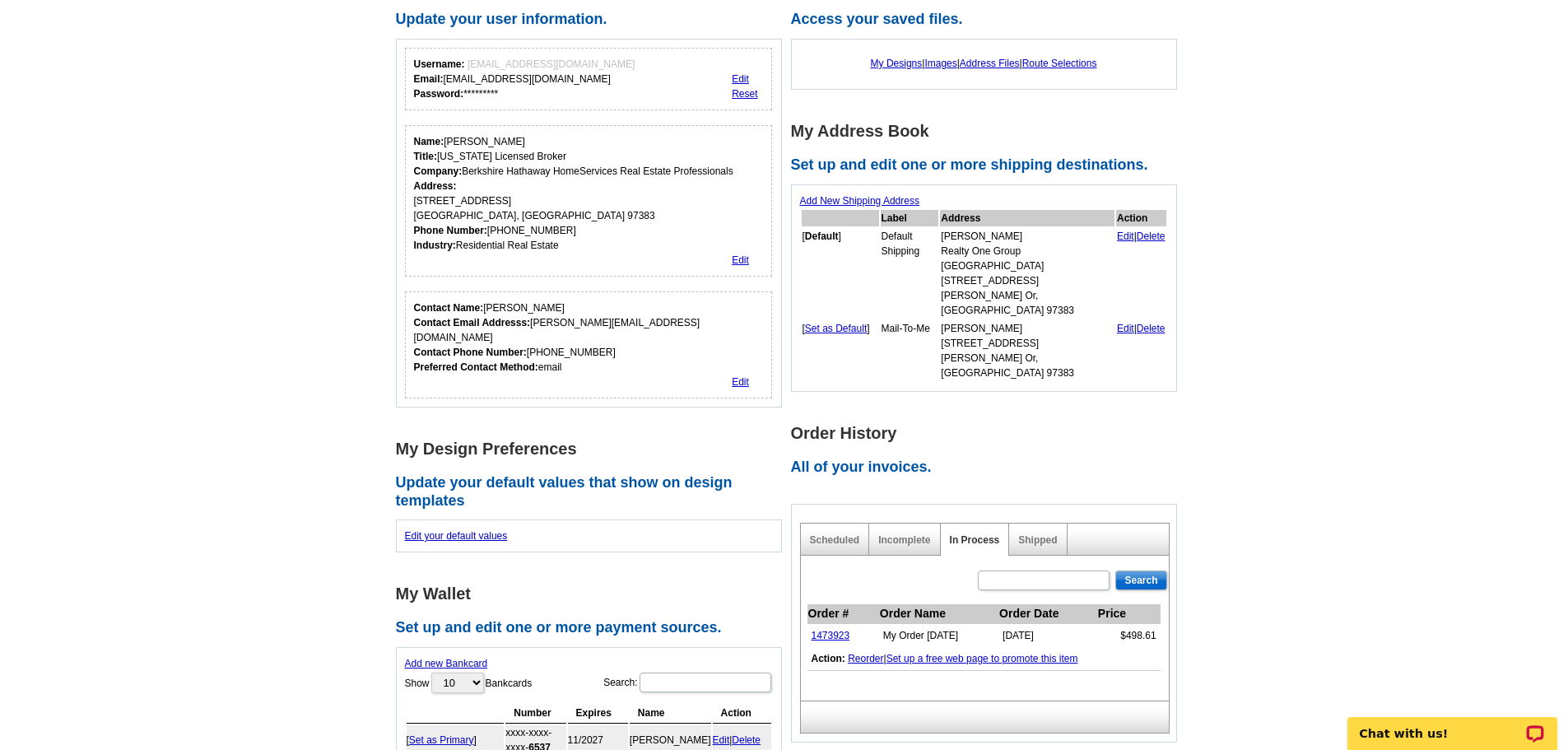
scroll to position [165, 0]
